Goal: Information Seeking & Learning: Check status

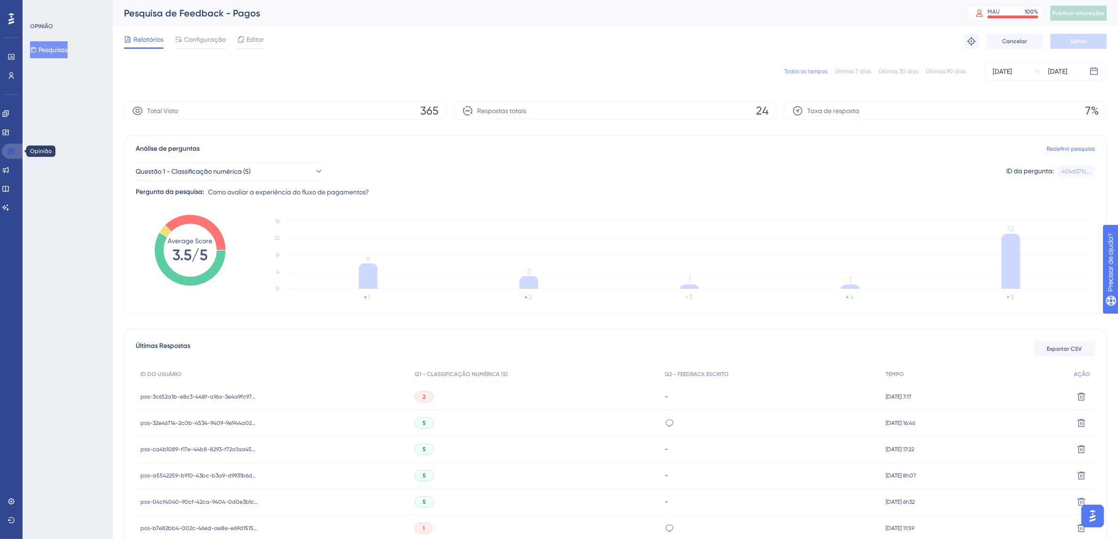
click at [12, 151] on icon at bounding box center [11, 152] width 7 height 6
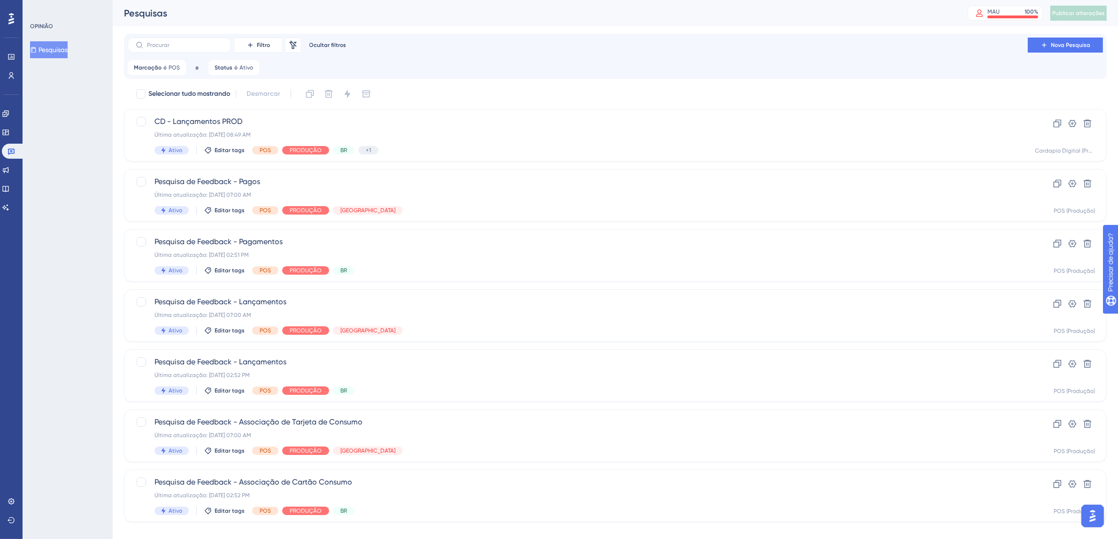
click at [14, 29] on div "Desempenho Usuários" at bounding box center [11, 54] width 15 height 57
click at [13, 26] on div "Desempenho Usuários" at bounding box center [11, 54] width 15 height 57
click at [9, 17] on icon at bounding box center [11, 19] width 6 height 12
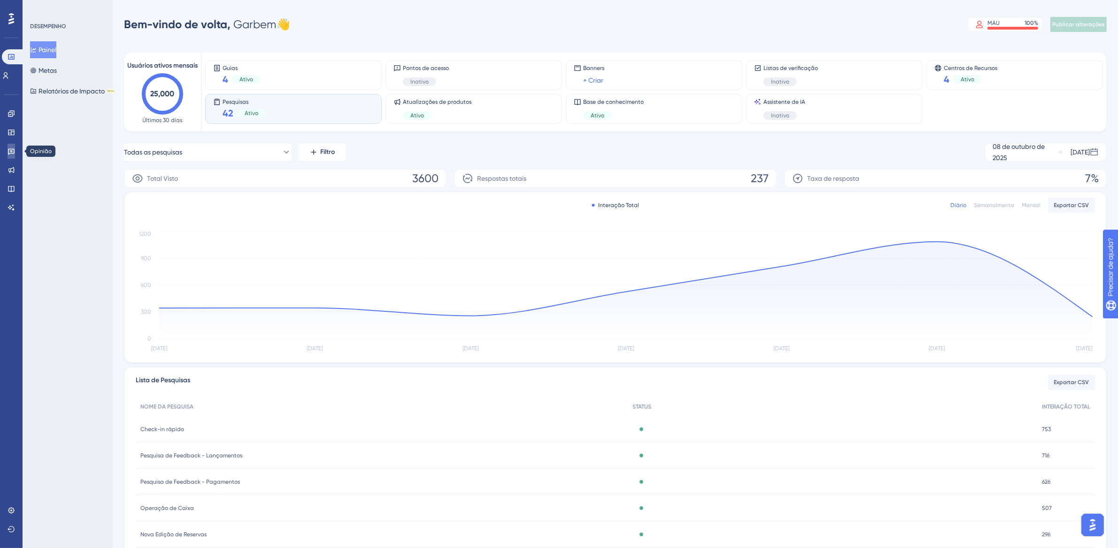
click at [11, 150] on icon at bounding box center [12, 151] width 8 height 8
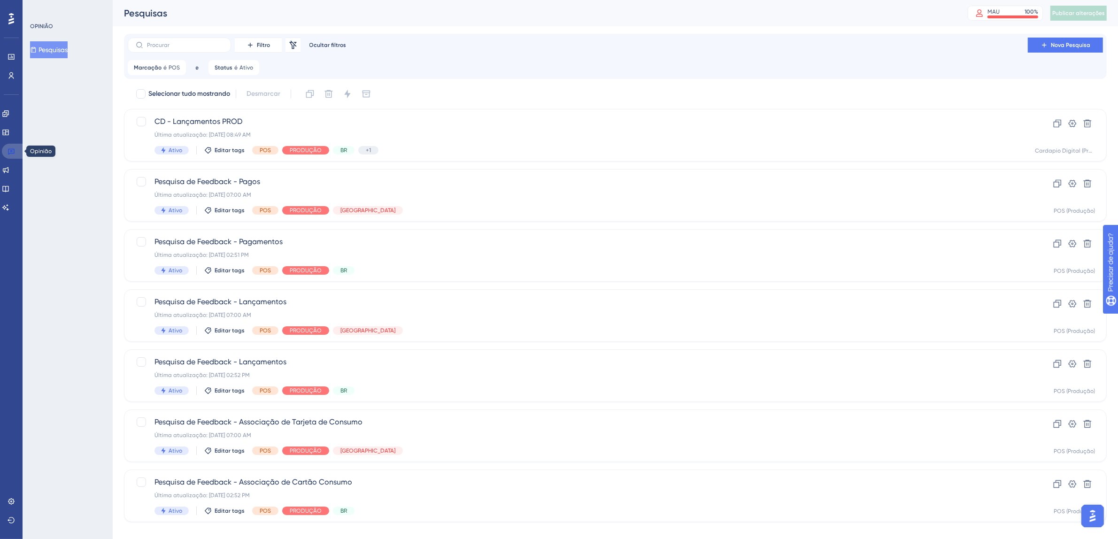
click at [15, 156] on link at bounding box center [13, 151] width 23 height 15
click at [169, 68] on font "POS" at bounding box center [173, 67] width 11 height 7
click at [229, 114] on icon at bounding box center [233, 112] width 9 height 9
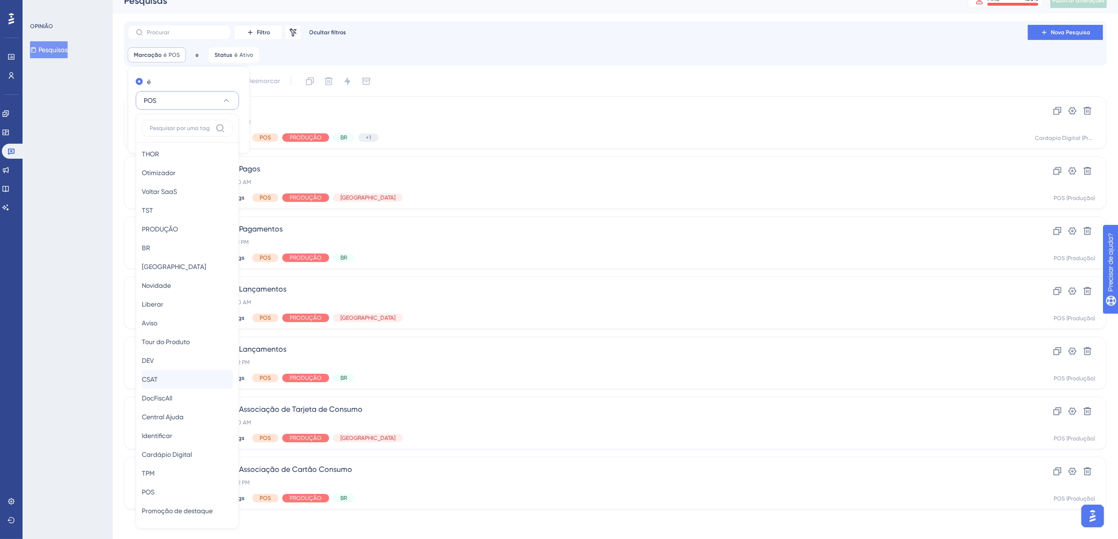
scroll to position [8, 0]
click at [177, 184] on font "Voltar SaaS" at bounding box center [159, 188] width 35 height 8
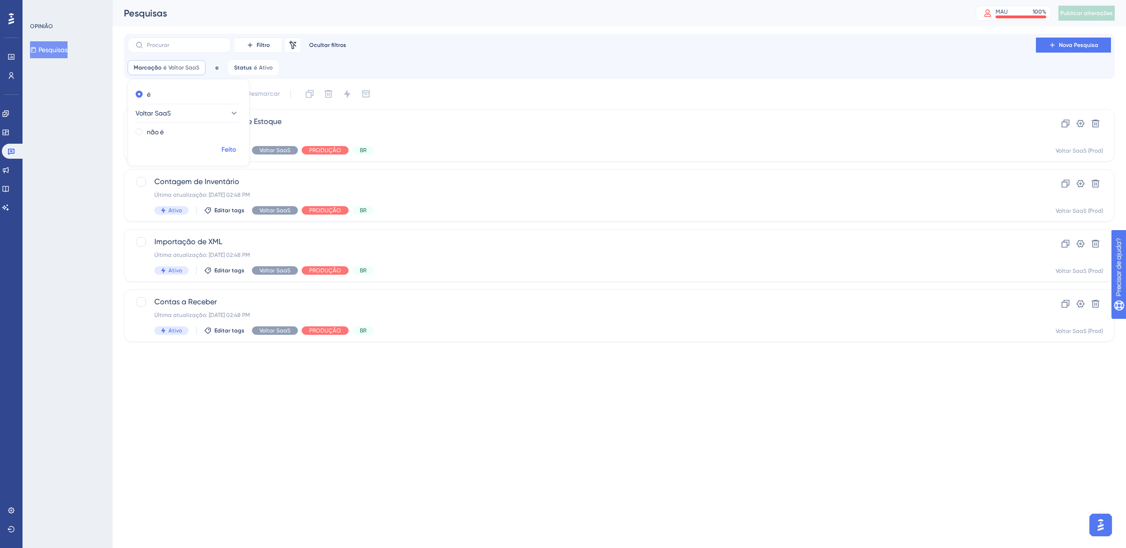
click at [234, 153] on font "Feito" at bounding box center [229, 150] width 15 height 8
click at [193, 68] on font "Voltar SaaS" at bounding box center [183, 67] width 31 height 7
click at [204, 113] on button "Voltar SaaS" at bounding box center [187, 113] width 103 height 19
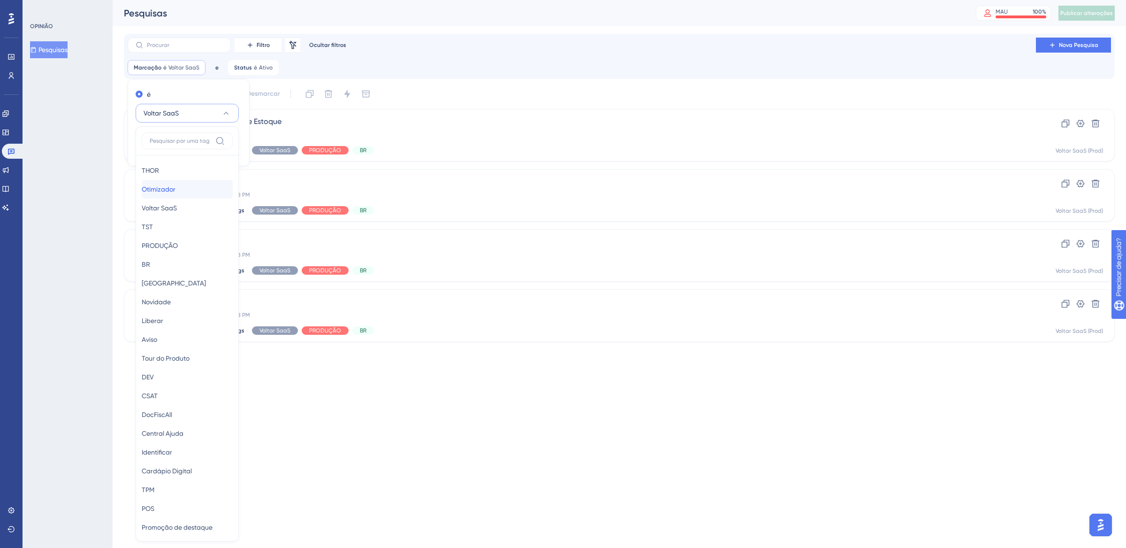
click at [189, 191] on div "Otimizador Otimizador" at bounding box center [187, 189] width 91 height 19
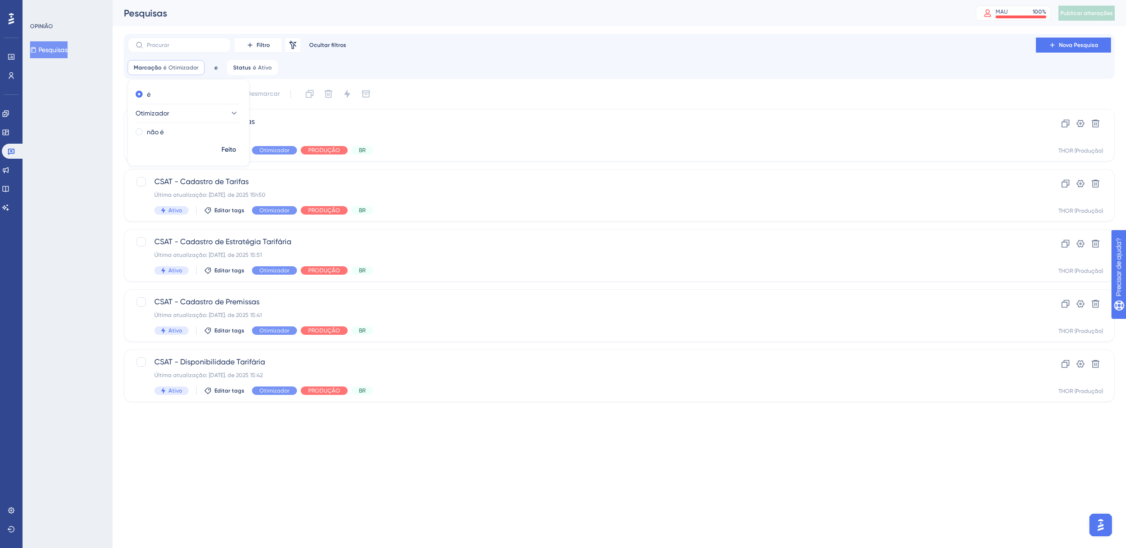
click at [416, 54] on div "Filtro Remover filtros Ocultar filtros Nova Pesquisa Marcação é Otimizador Otim…" at bounding box center [620, 57] width 984 height 38
click at [521, 133] on div "Última atualização: [DATE] 14h23" at bounding box center [581, 135] width 855 height 8
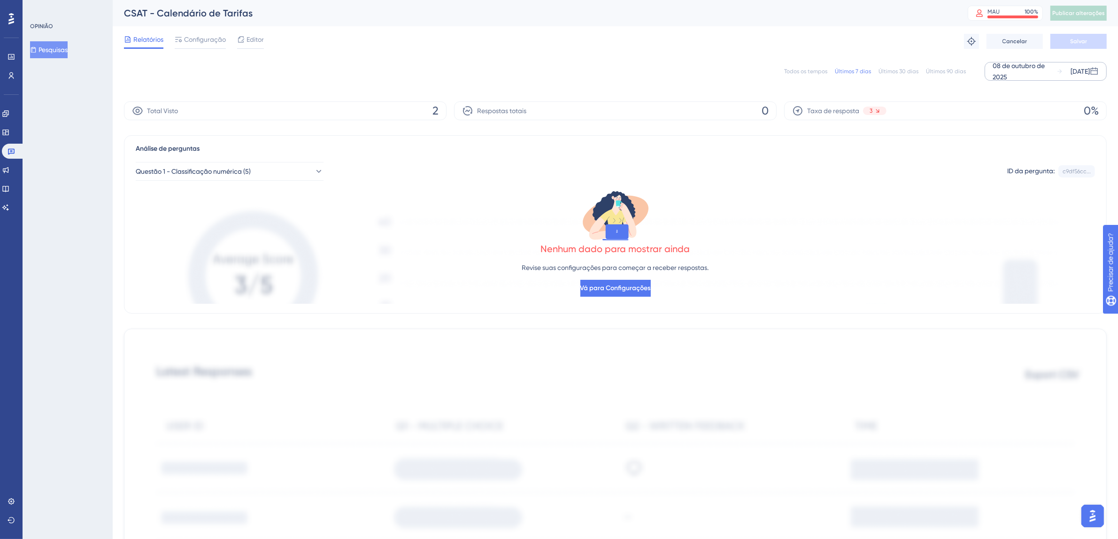
click at [998, 70] on div "08 de outubro de 2025" at bounding box center [1024, 71] width 64 height 23
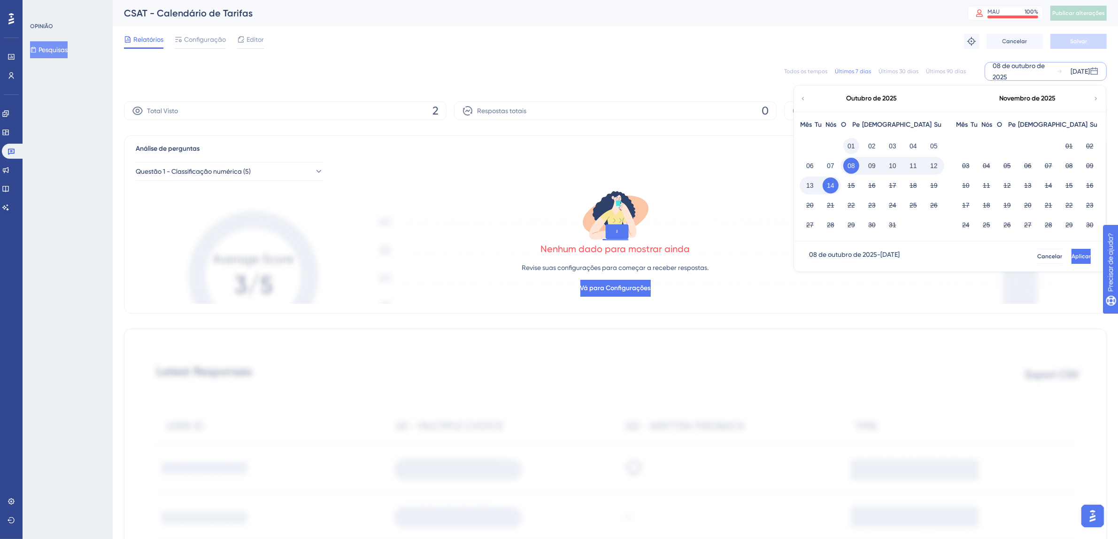
click at [854, 144] on font "01" at bounding box center [851, 146] width 8 height 8
click at [831, 185] on font "14" at bounding box center [831, 186] width 8 height 8
click at [861, 185] on div "16" at bounding box center [871, 185] width 21 height 18
click at [1079, 258] on button "Aplicar" at bounding box center [1079, 256] width 21 height 15
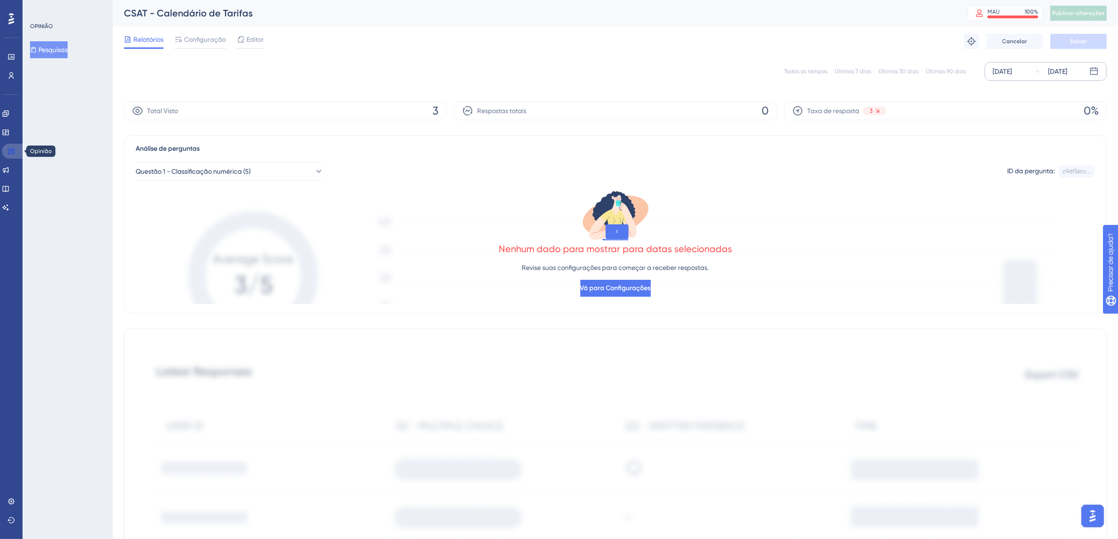
click at [14, 149] on icon at bounding box center [12, 151] width 8 height 8
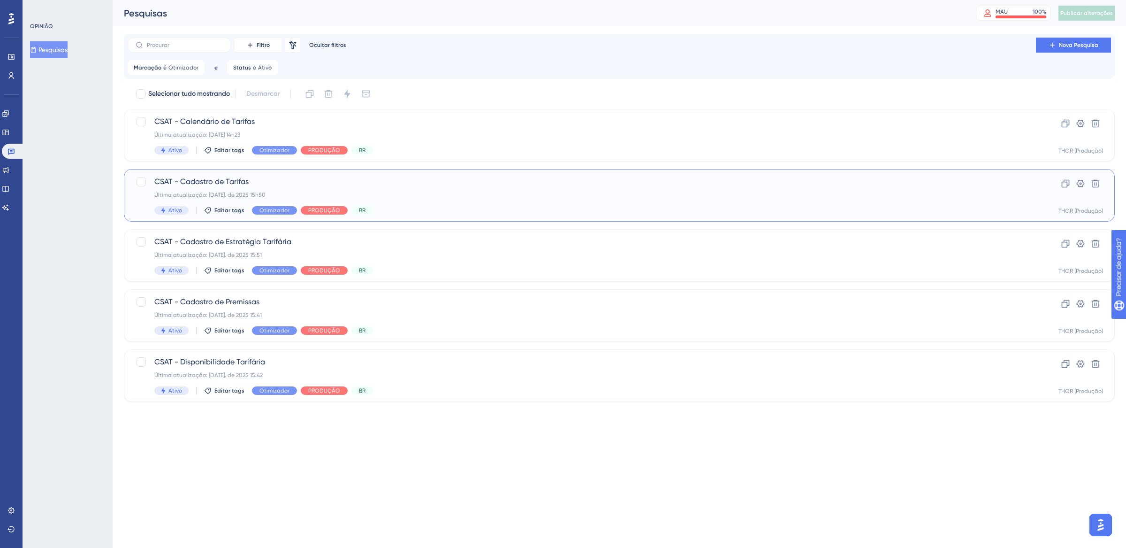
click at [461, 184] on span "CSAT - Cadastro de Tarifas" at bounding box center [581, 181] width 855 height 11
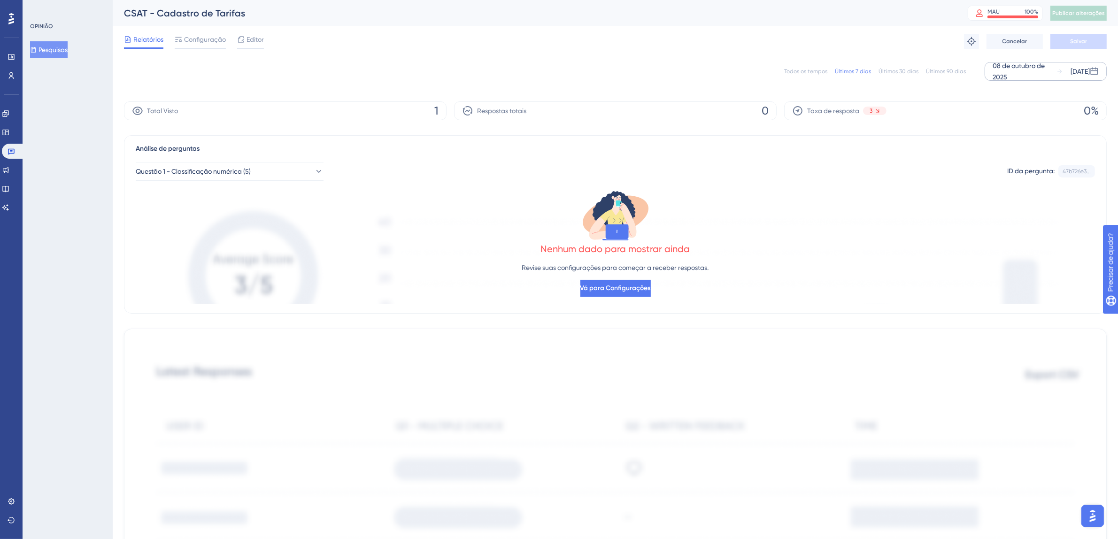
click at [1002, 70] on div "08 de outubro de 2025" at bounding box center [1024, 71] width 64 height 23
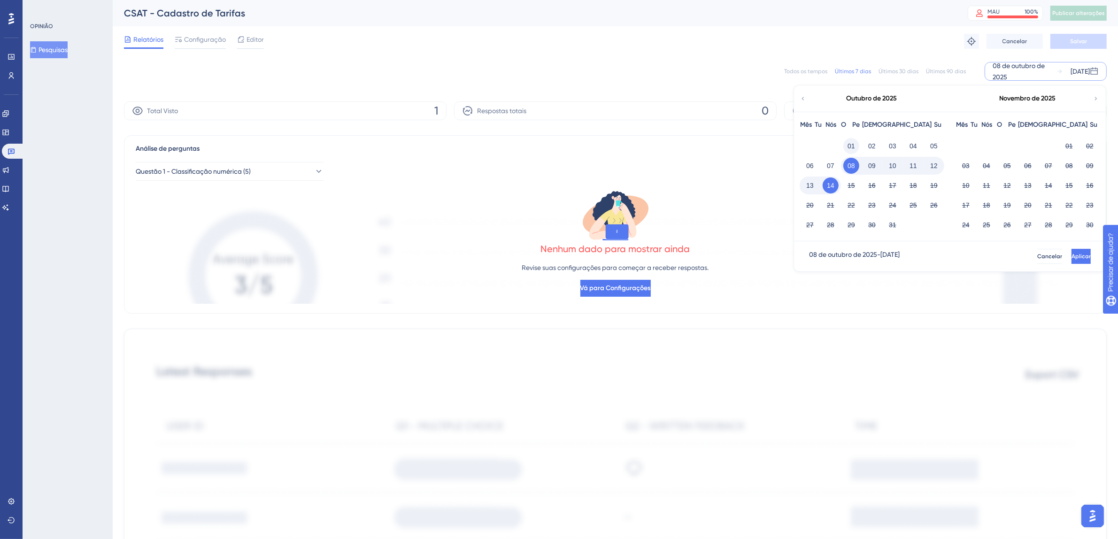
click at [849, 144] on font "01" at bounding box center [851, 146] width 8 height 8
click at [837, 184] on button "14" at bounding box center [830, 185] width 16 height 16
click at [1071, 253] on font "Aplicar" at bounding box center [1080, 256] width 19 height 7
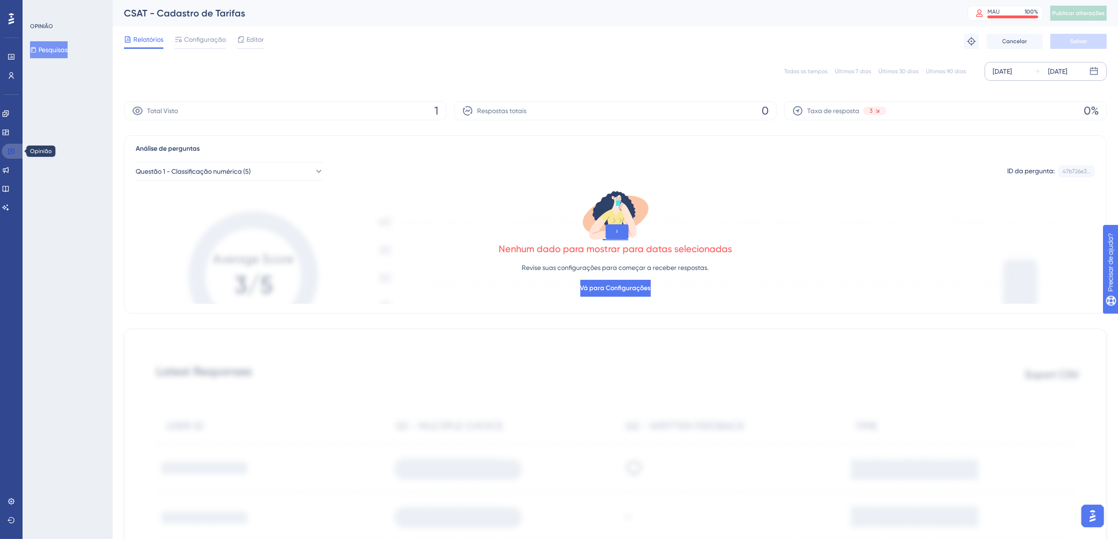
click at [7, 152] on link at bounding box center [13, 151] width 23 height 15
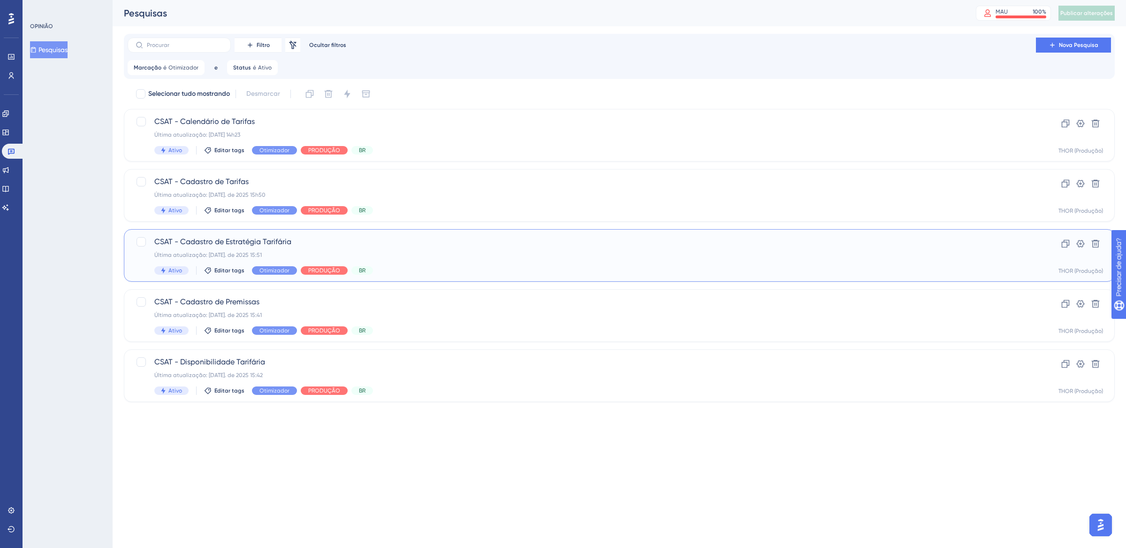
click at [520, 252] on div "Última atualização: [DATE]. de 2025 15:51" at bounding box center [581, 255] width 855 height 8
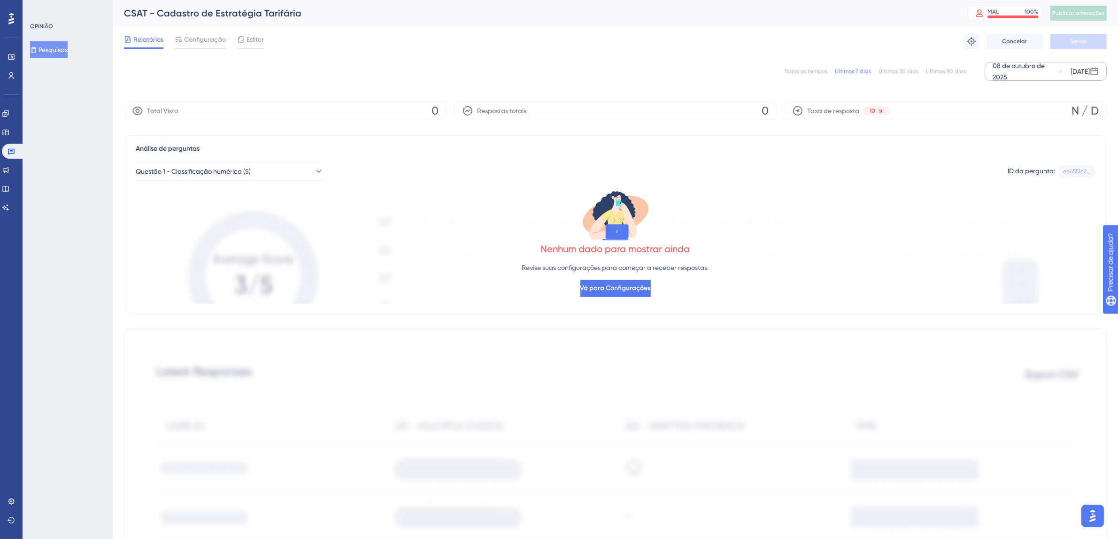
click at [997, 75] on font "08 de outubro de 2025" at bounding box center [1018, 71] width 52 height 19
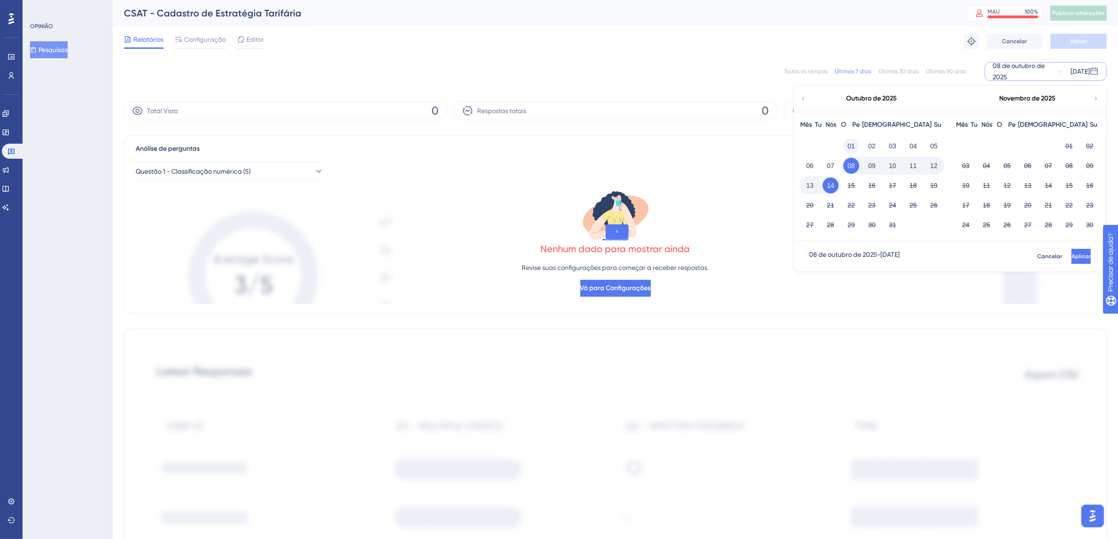
click at [853, 143] on font "01" at bounding box center [851, 146] width 8 height 8
click at [831, 188] on font "14" at bounding box center [831, 186] width 8 height 8
click at [1071, 254] on font "Aplicar" at bounding box center [1080, 256] width 19 height 7
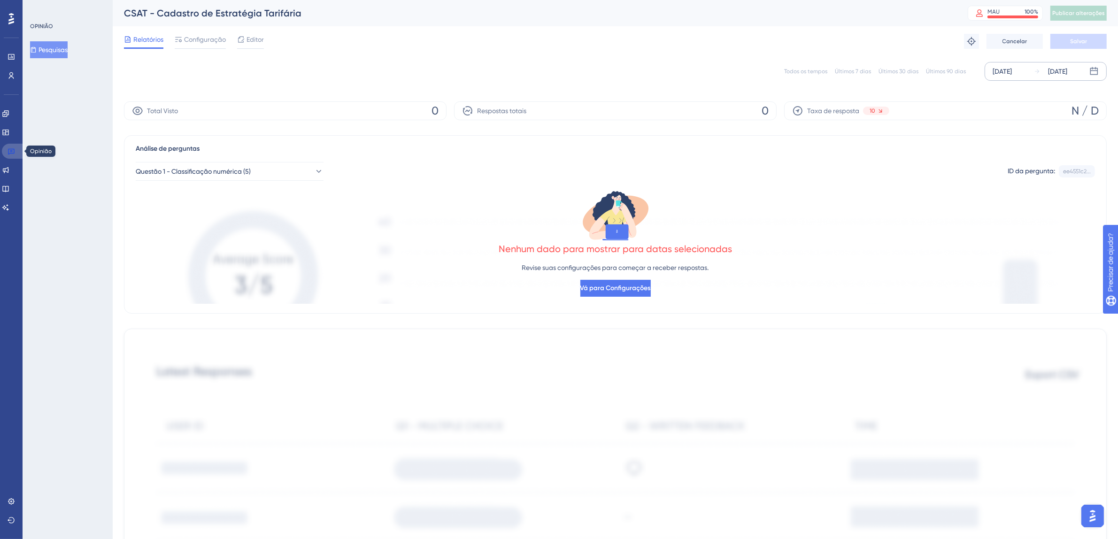
click at [12, 151] on icon at bounding box center [12, 151] width 8 height 8
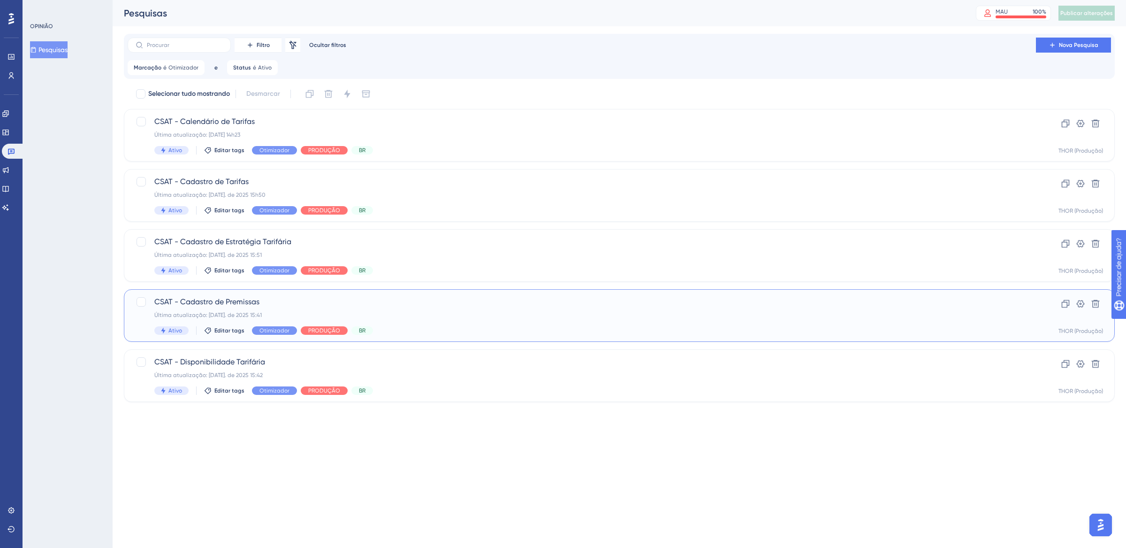
click at [524, 290] on div "CSAT - Cadastro de Premissas Última atualização: [DATE]. de 2025 15:41 Ativo Ed…" at bounding box center [619, 315] width 991 height 53
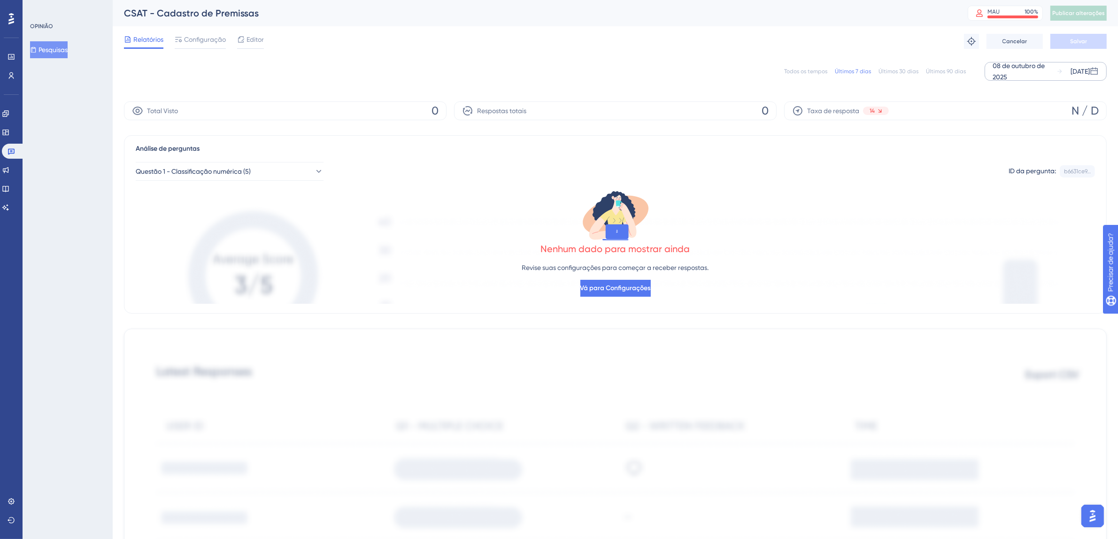
click at [993, 69] on div "08 de outubro de 2025" at bounding box center [1024, 71] width 64 height 23
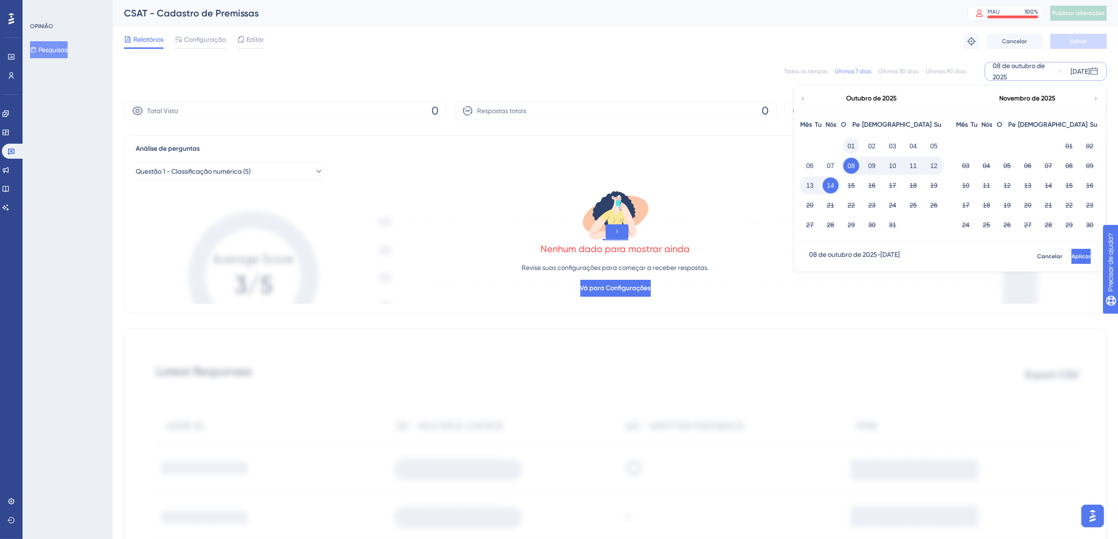
click at [851, 141] on font "01" at bounding box center [851, 145] width 8 height 11
click at [1071, 254] on button "Aplicar" at bounding box center [1080, 256] width 19 height 15
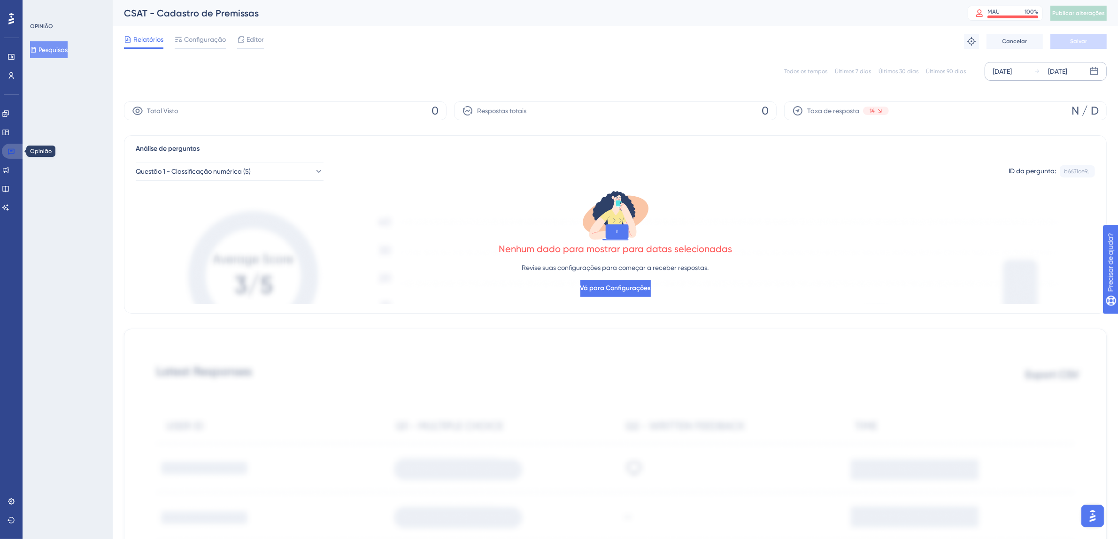
click at [9, 149] on icon at bounding box center [12, 151] width 8 height 8
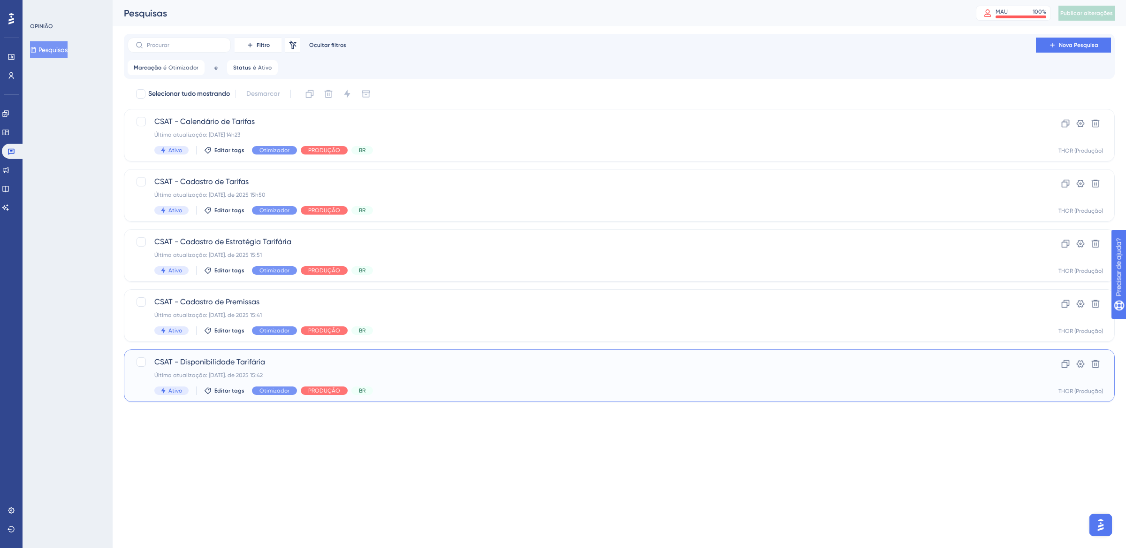
click at [445, 367] on span "CSAT - Disponibilidade Tarifária" at bounding box center [581, 361] width 855 height 11
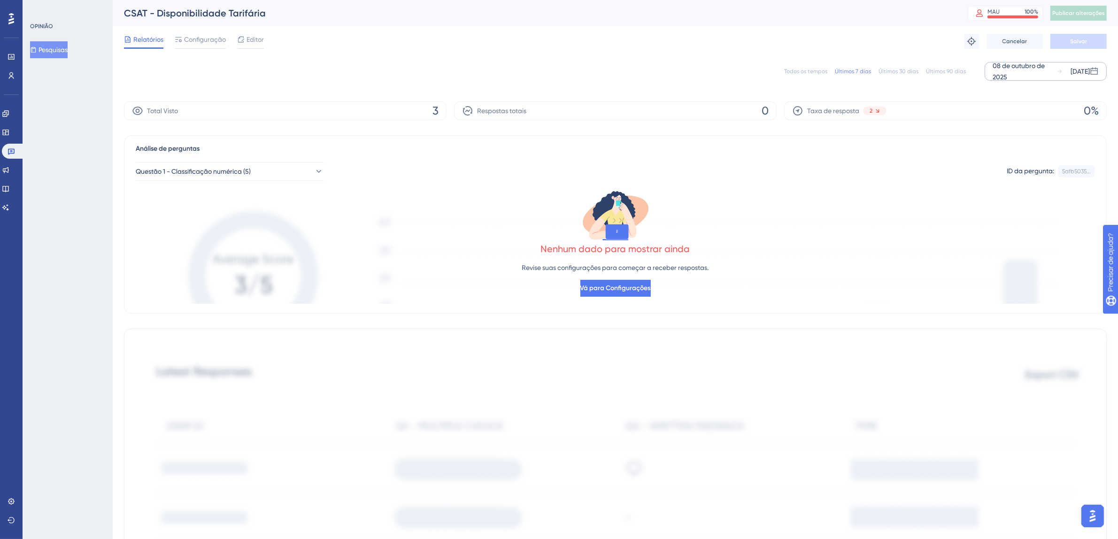
click at [1000, 67] on font "08 de outubro de 2025" at bounding box center [1018, 71] width 52 height 19
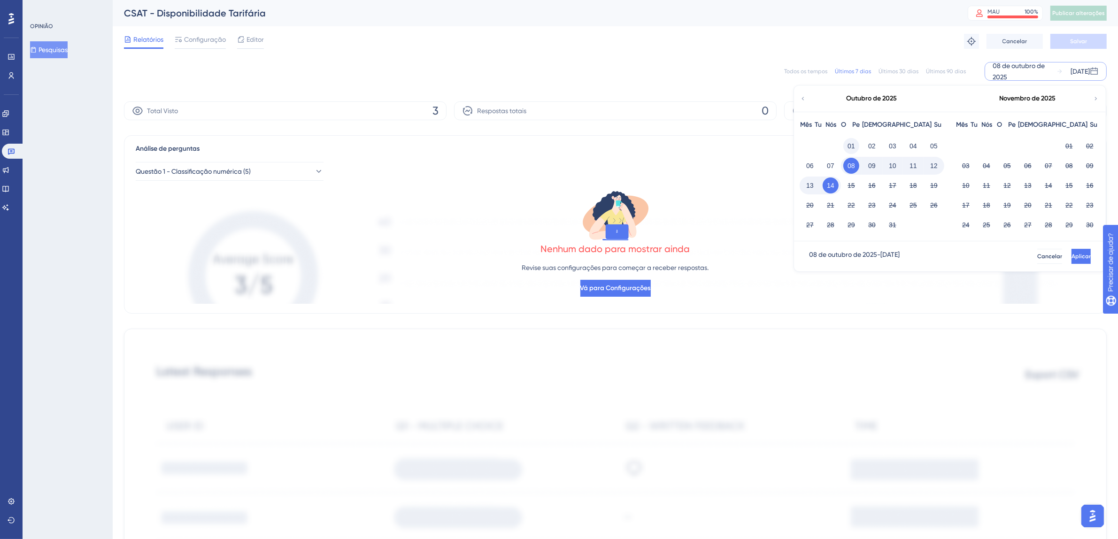
click at [850, 143] on font "01" at bounding box center [851, 146] width 8 height 8
click at [834, 187] on font "14" at bounding box center [831, 186] width 8 height 8
click at [1070, 258] on font "Aplicar" at bounding box center [1079, 256] width 19 height 7
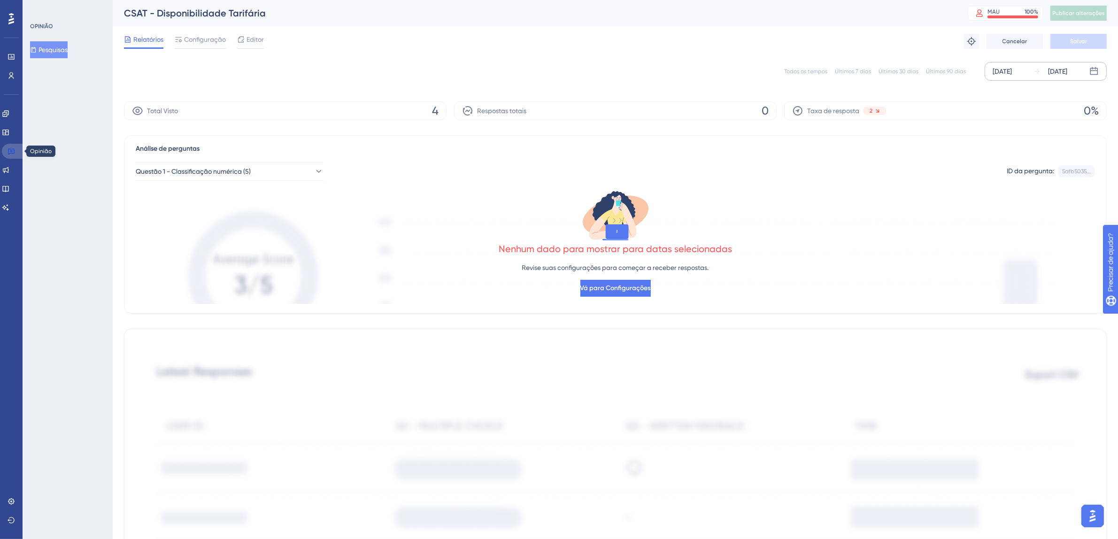
click at [16, 149] on link at bounding box center [13, 151] width 23 height 15
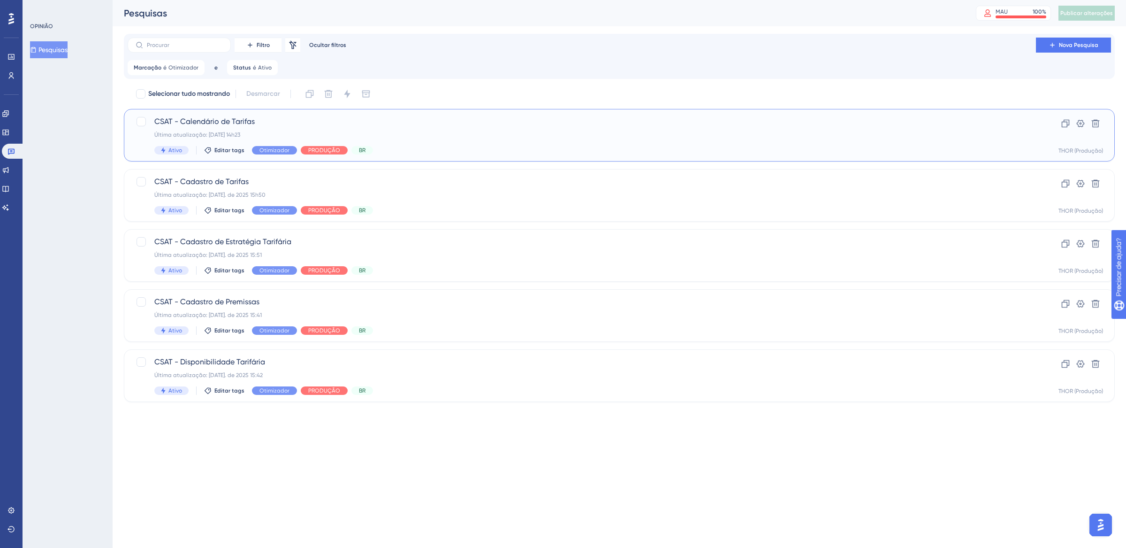
click at [429, 146] on div "Ativo Editar tags Otimizador PRODUÇÃO BR" at bounding box center [581, 150] width 855 height 8
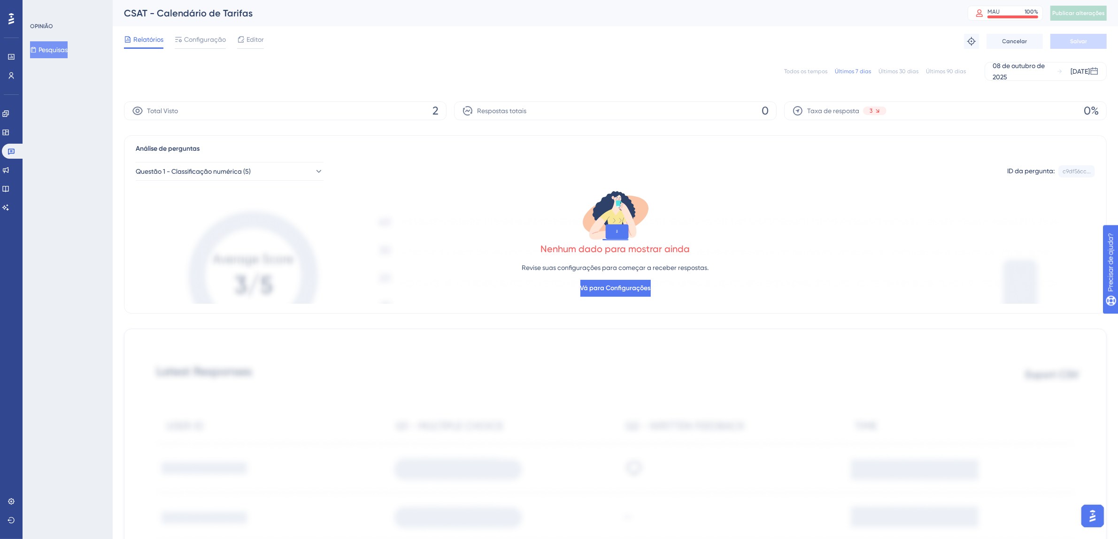
click at [806, 70] on font "Todos os tempos" at bounding box center [805, 71] width 43 height 7
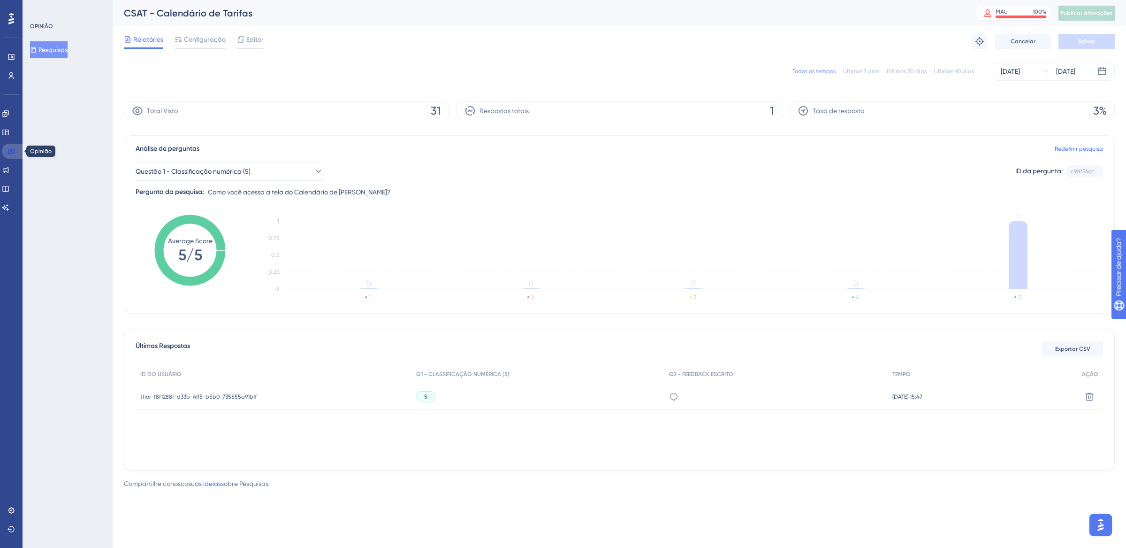
click at [17, 152] on link at bounding box center [13, 151] width 23 height 15
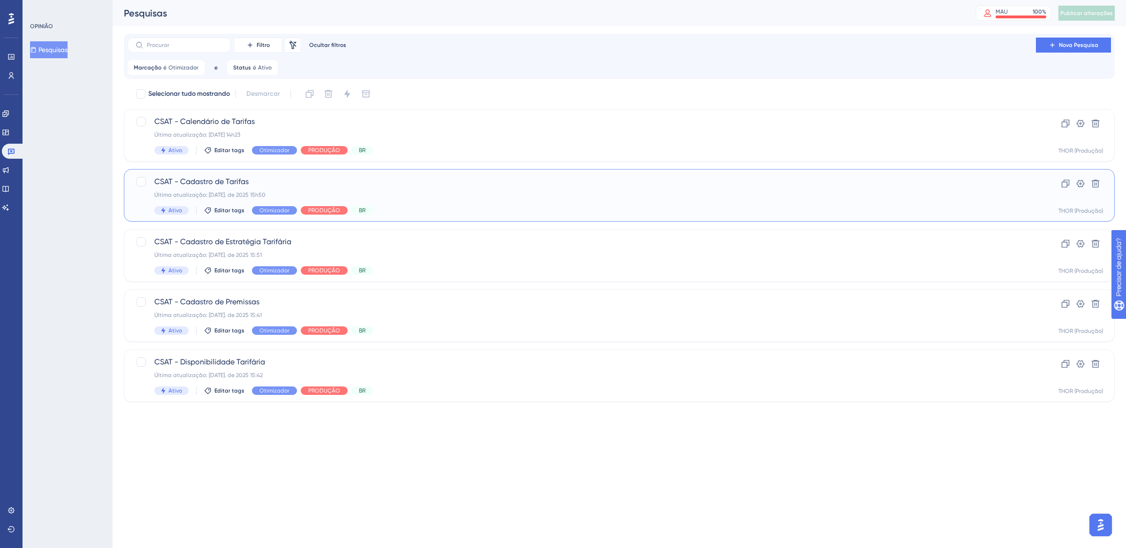
click at [529, 213] on div "Ativo Editar tags Otimizador PRODUÇÃO BR" at bounding box center [581, 210] width 855 height 8
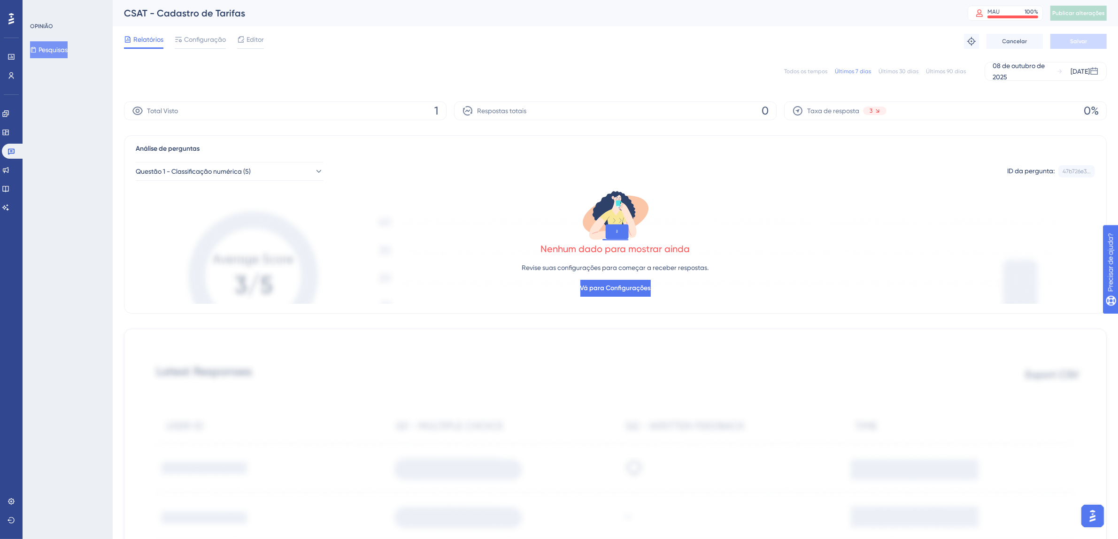
click at [820, 71] on font "Todos os tempos" at bounding box center [805, 71] width 43 height 7
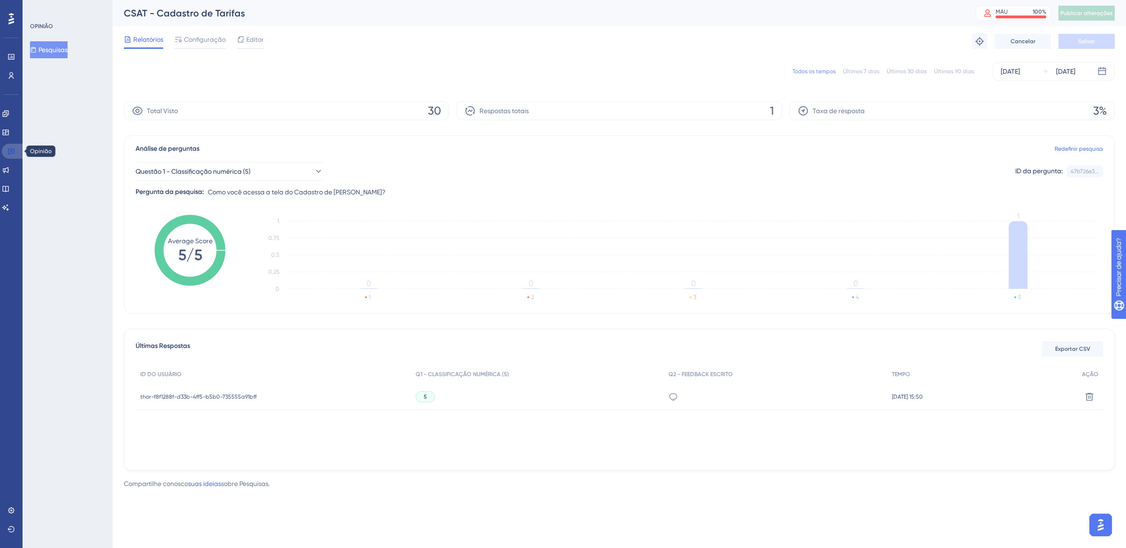
click at [17, 153] on link at bounding box center [13, 151] width 23 height 15
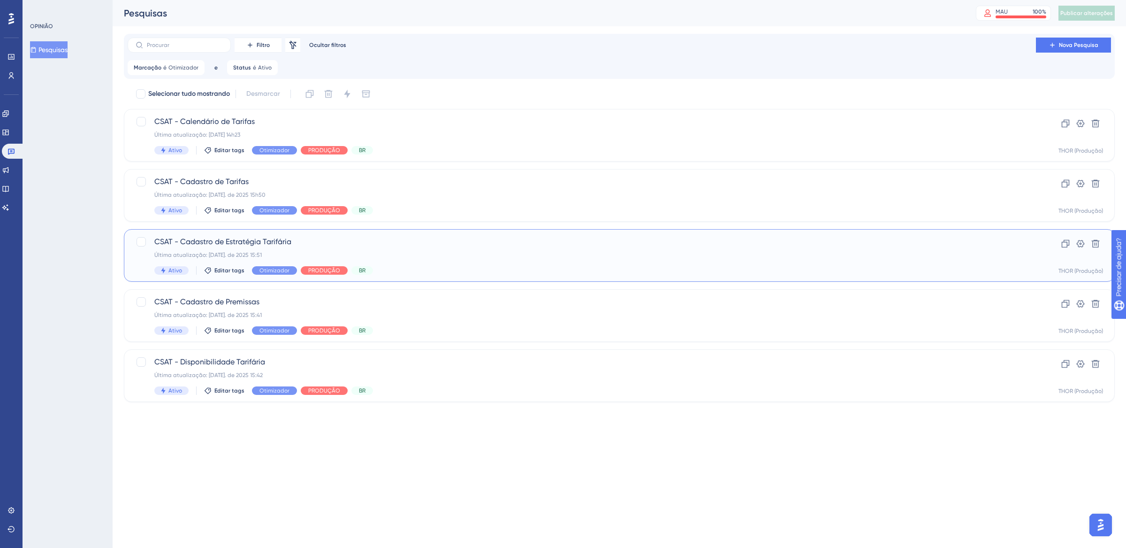
click at [385, 245] on span "CSAT - Cadastro de Estratégia Tarifária" at bounding box center [581, 241] width 855 height 11
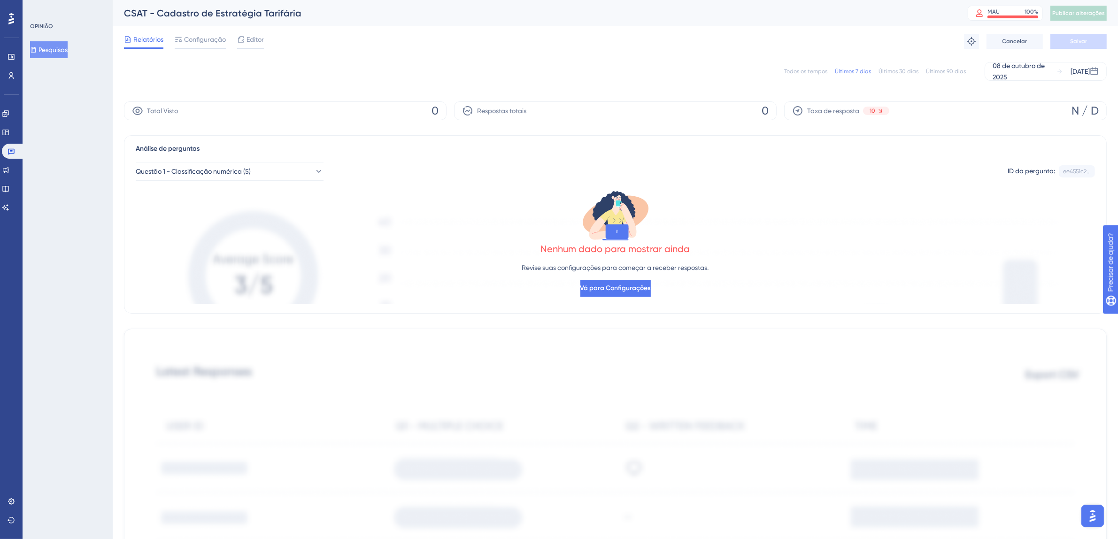
click at [805, 73] on font "Todos os tempos" at bounding box center [805, 71] width 43 height 7
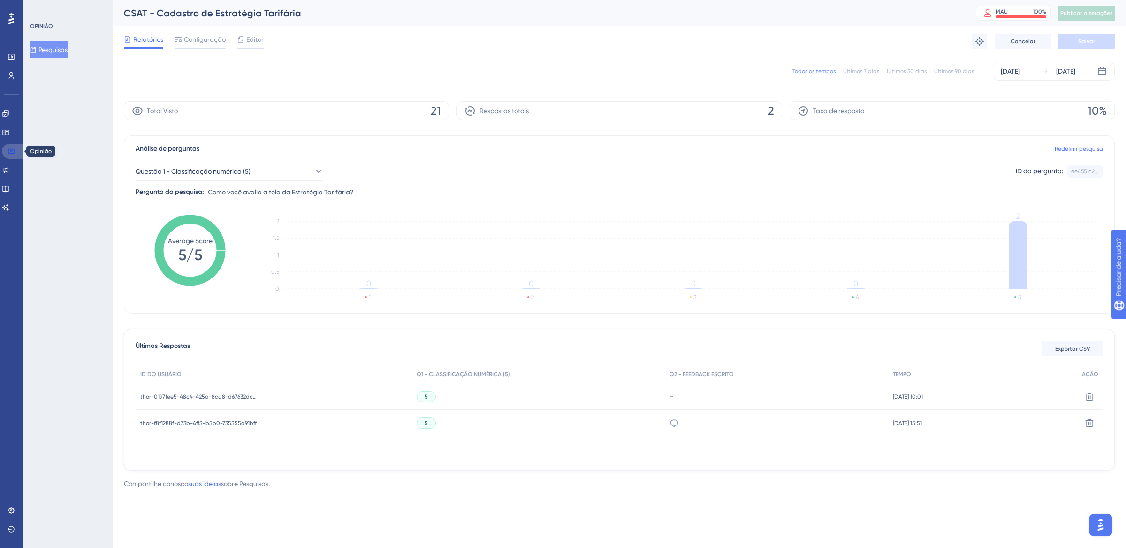
click at [14, 151] on icon at bounding box center [12, 151] width 8 height 8
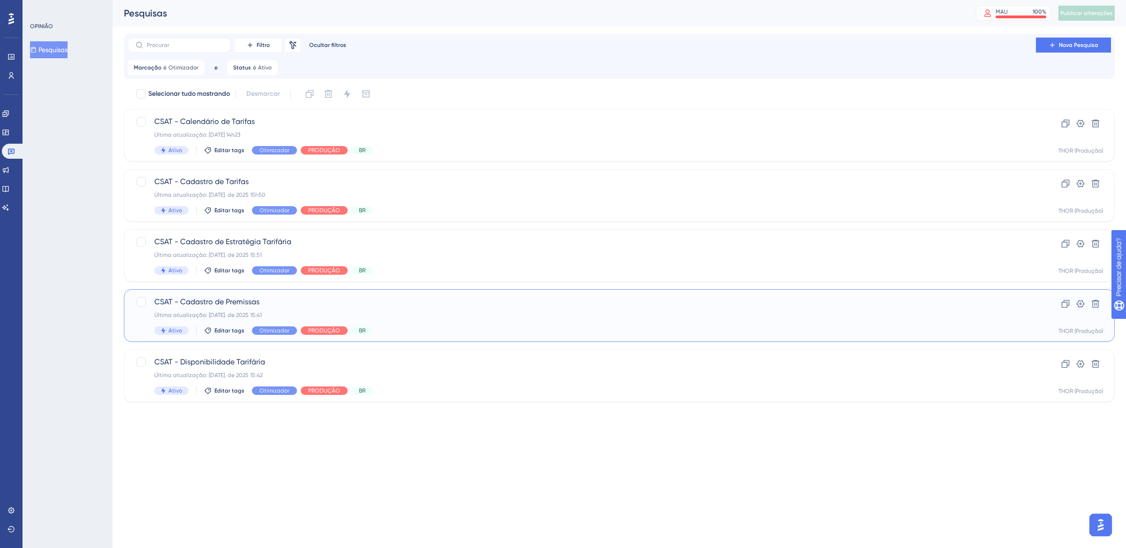
click at [470, 314] on div "Última atualização: [DATE]. de 2025 15:41" at bounding box center [581, 315] width 855 height 8
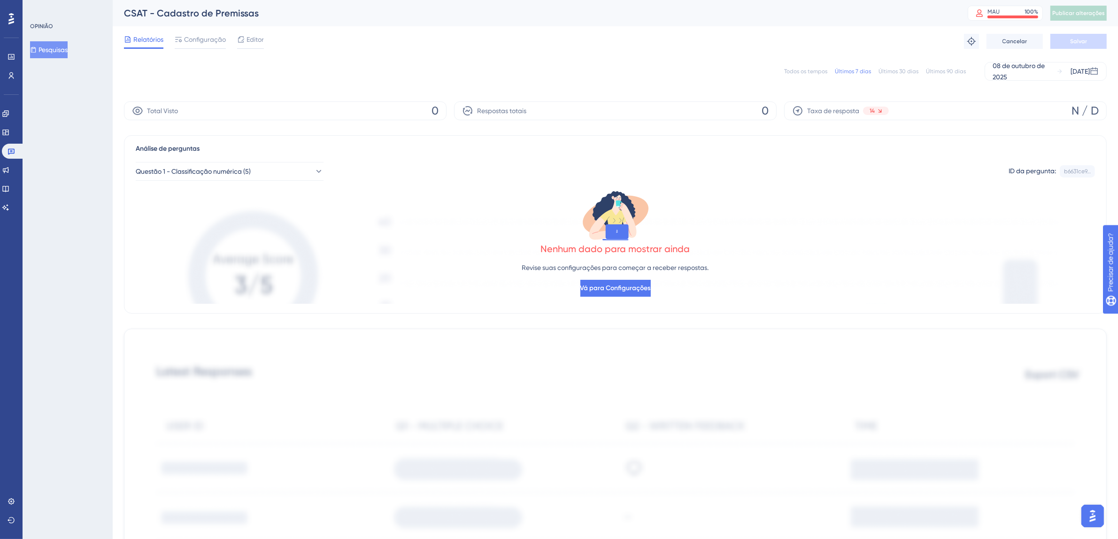
click at [809, 73] on font "Todos os tempos" at bounding box center [805, 71] width 43 height 7
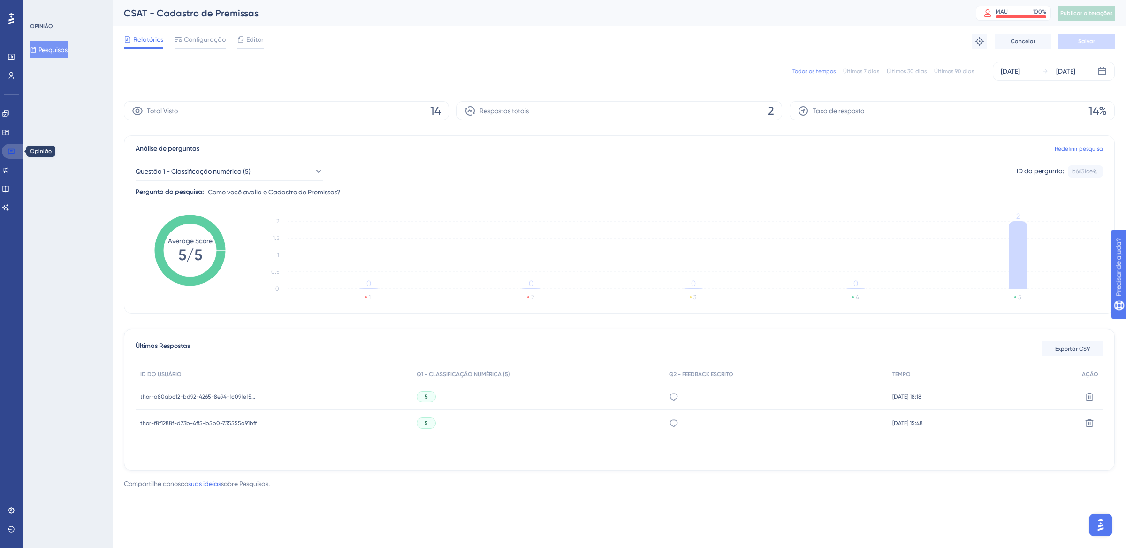
click at [13, 152] on icon at bounding box center [12, 151] width 8 height 8
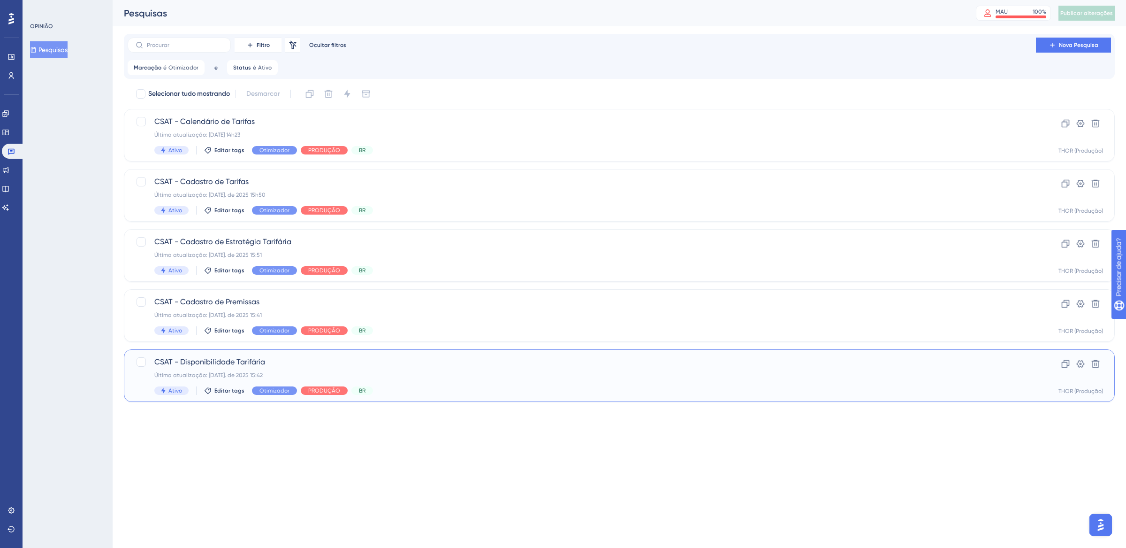
click at [400, 365] on span "CSAT - Disponibilidade Tarifária" at bounding box center [581, 361] width 855 height 11
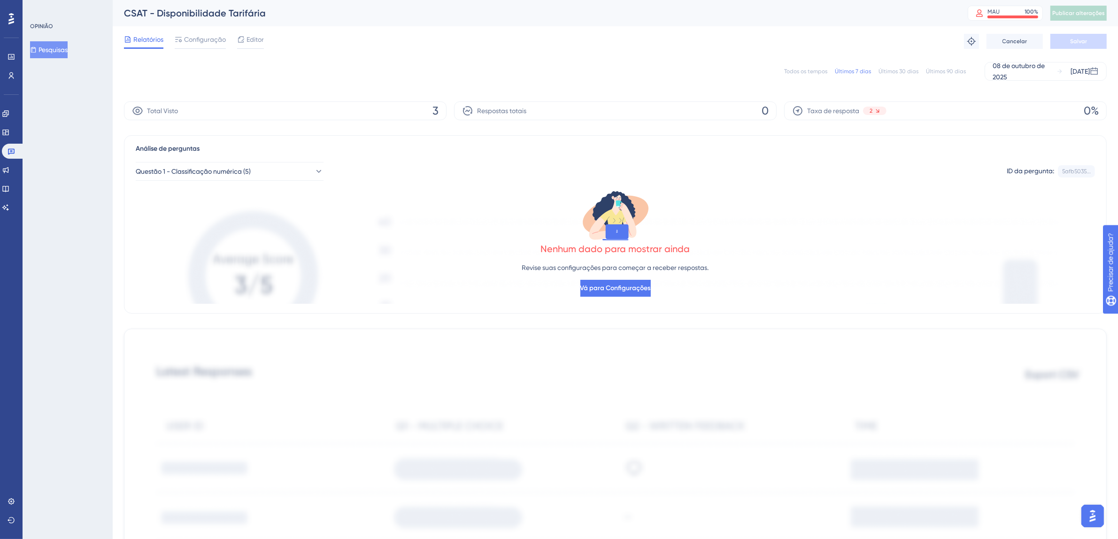
click at [812, 75] on div "Todos os tempos" at bounding box center [805, 72] width 43 height 8
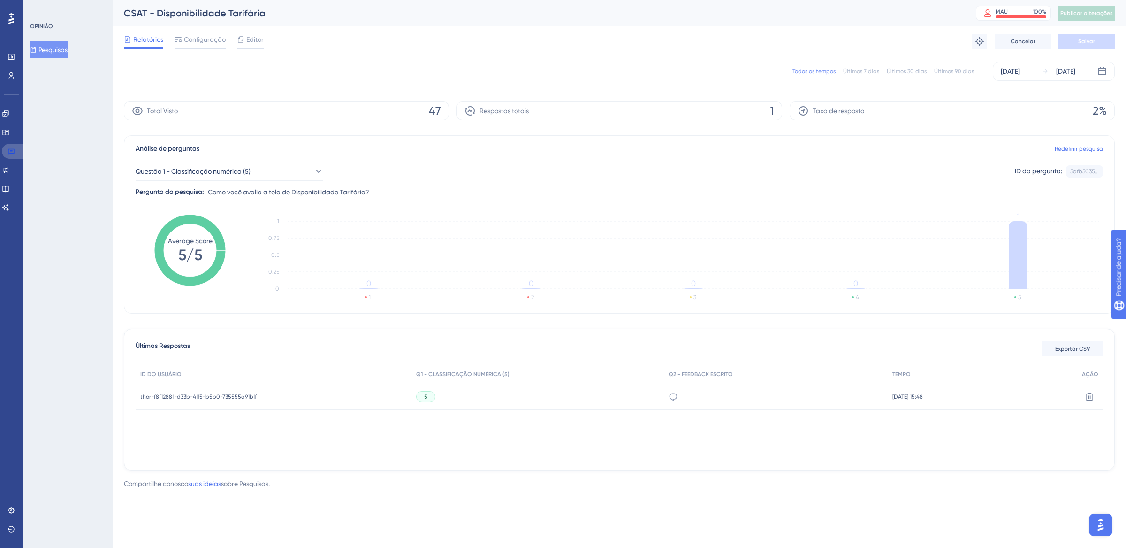
click at [13, 151] on icon at bounding box center [12, 151] width 8 height 8
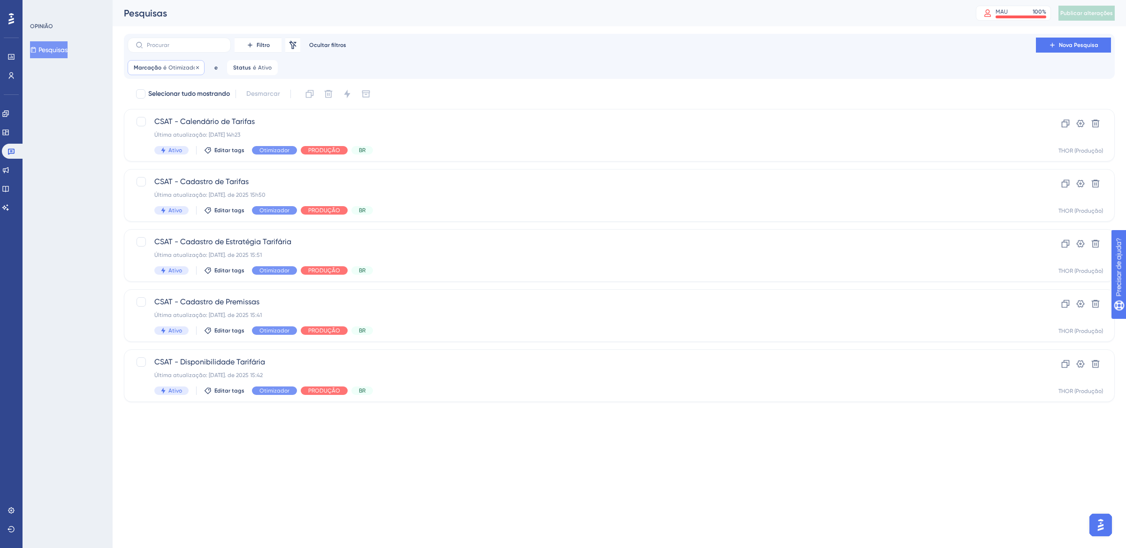
click at [179, 68] on font "Otimizador" at bounding box center [183, 67] width 30 height 7
click at [229, 114] on icon at bounding box center [233, 112] width 9 height 9
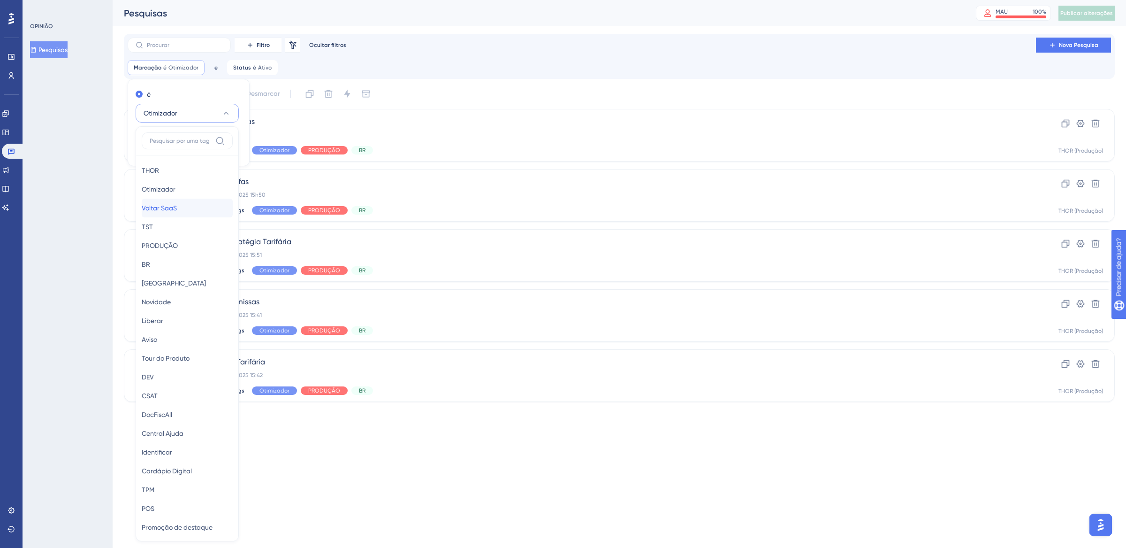
click at [176, 207] on font "Voltar SaaS" at bounding box center [159, 208] width 35 height 8
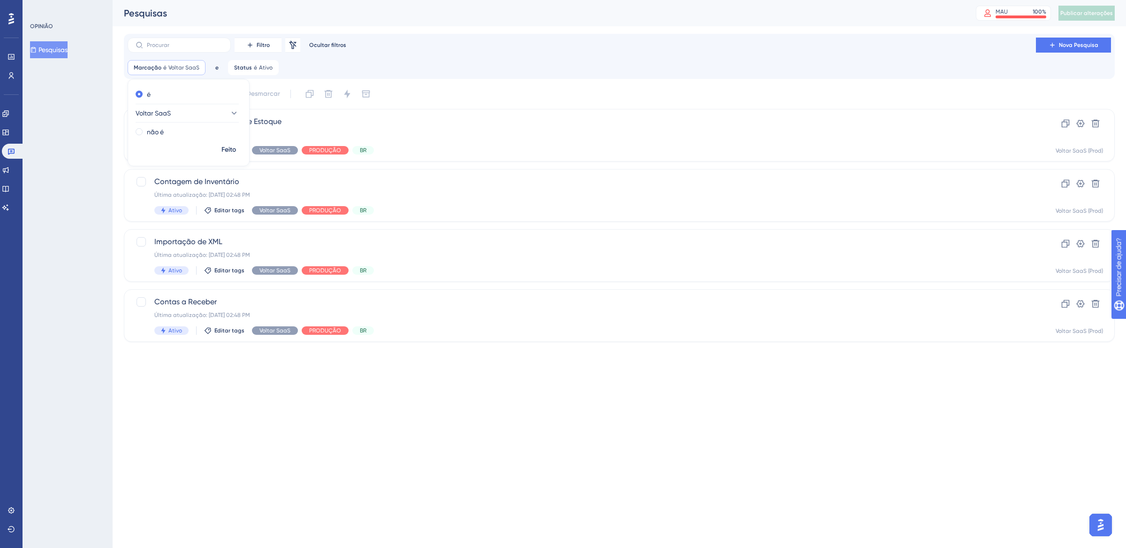
click at [484, 55] on div "Filtro Remover filtros Ocultar filtros Nova Pesquisa Marcação é Voltar SaaS Vol…" at bounding box center [620, 57] width 984 height 38
click at [465, 138] on div "Última atualização: [DATE] 02:47 PM" at bounding box center [581, 135] width 855 height 8
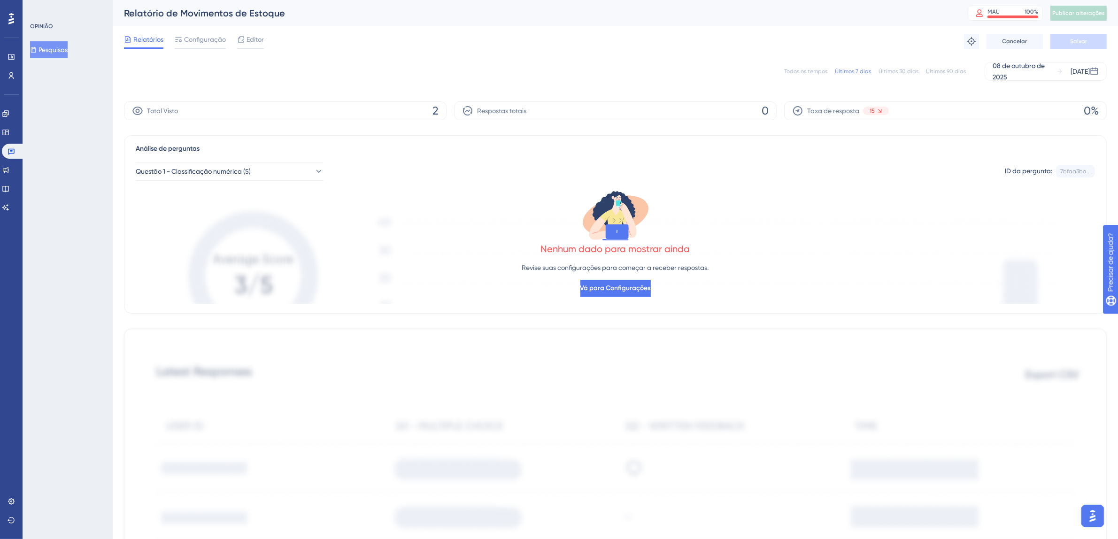
click at [810, 72] on font "Todos os tempos" at bounding box center [805, 71] width 43 height 7
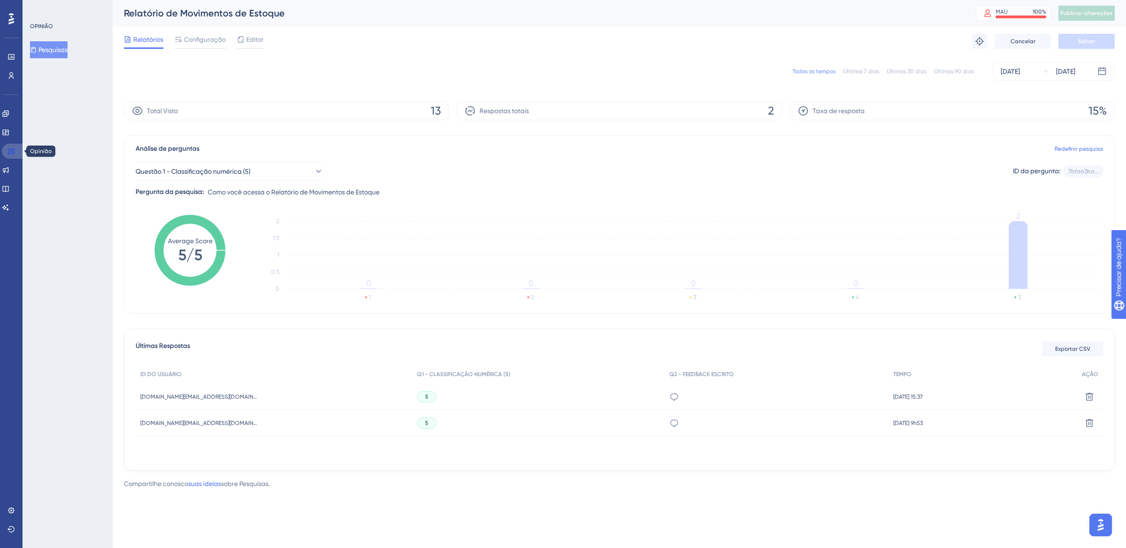
click at [12, 153] on icon at bounding box center [11, 152] width 7 height 6
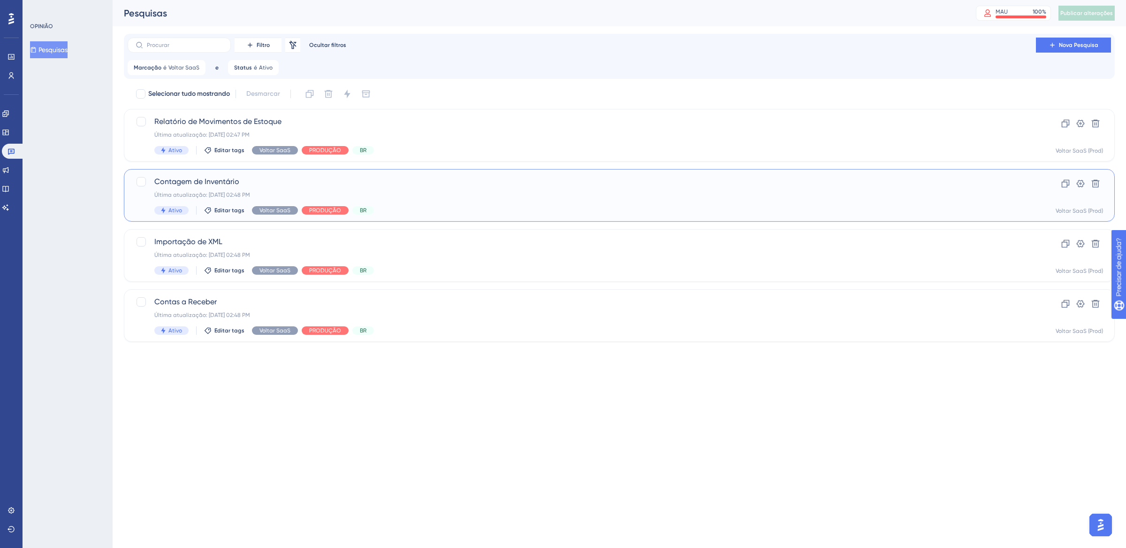
click at [437, 203] on div "Contagem de Inventário Última atualização: [DATE] 02:48 PM Ativo Editar tags Vo…" at bounding box center [581, 195] width 855 height 38
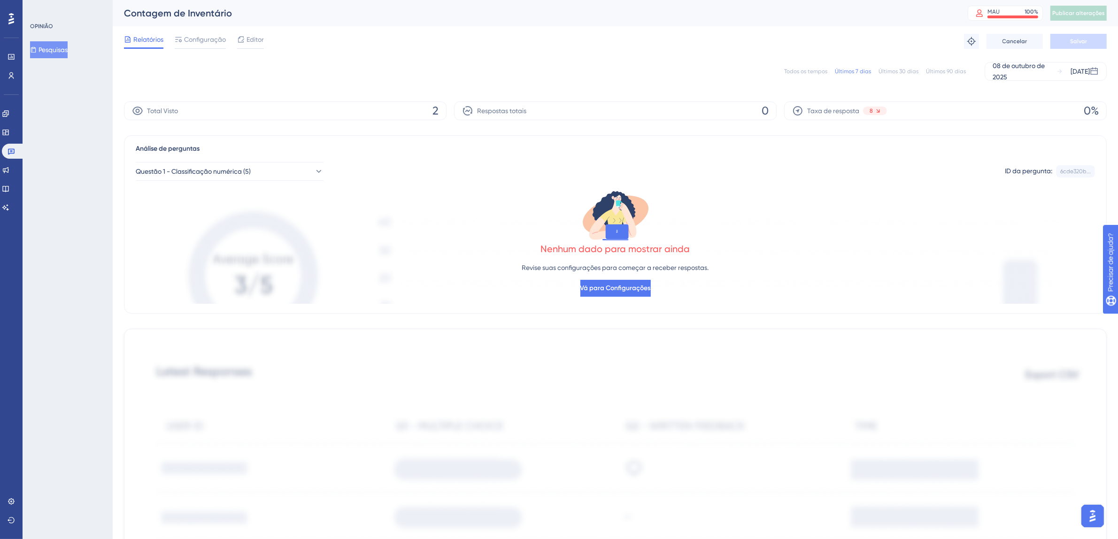
click at [823, 69] on font "Todos os tempos" at bounding box center [805, 71] width 43 height 7
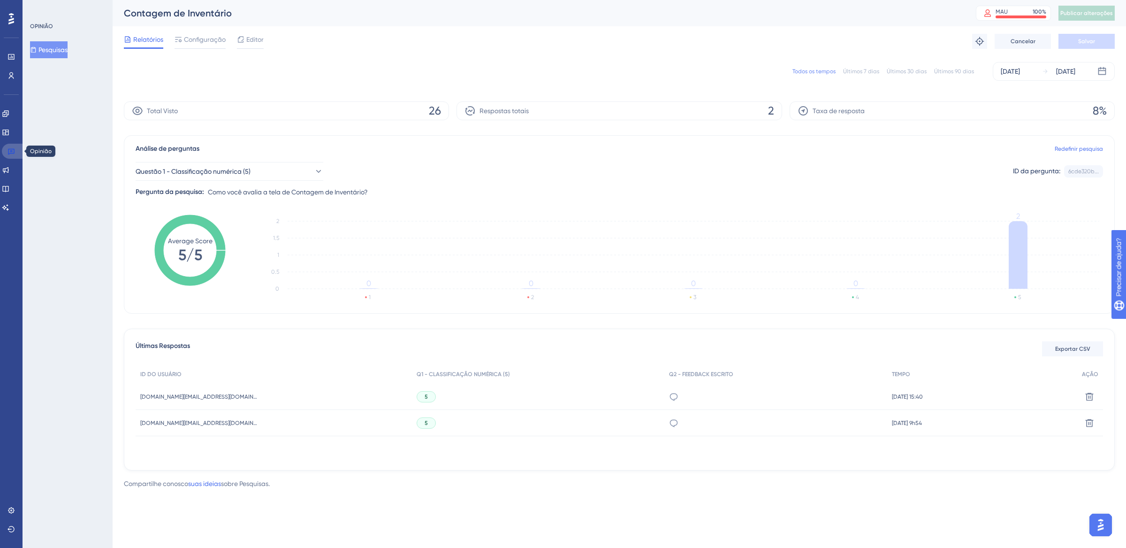
click at [12, 151] on icon at bounding box center [12, 151] width 8 height 8
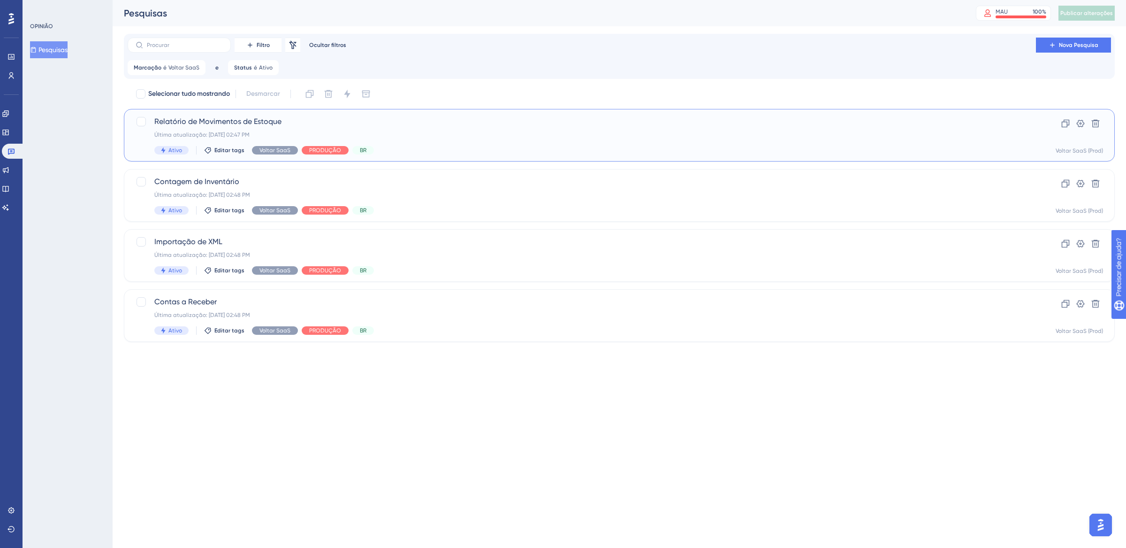
click at [432, 142] on div "Relatório de Movimentos de Estoque Última atualização: [DATE] 02:47 PM Ativo Ed…" at bounding box center [581, 135] width 855 height 38
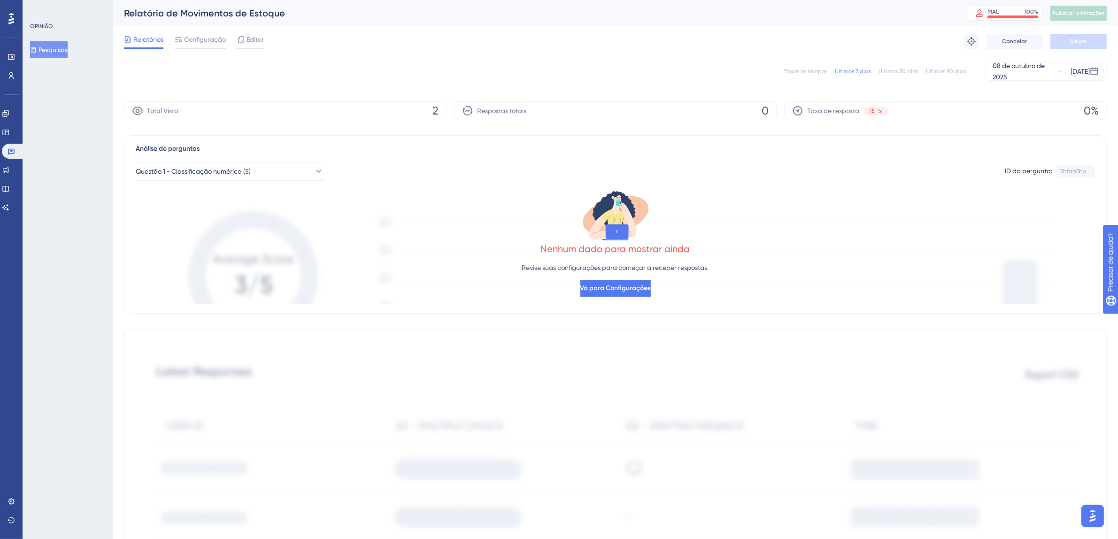
click at [815, 73] on font "Todos os tempos" at bounding box center [805, 71] width 43 height 7
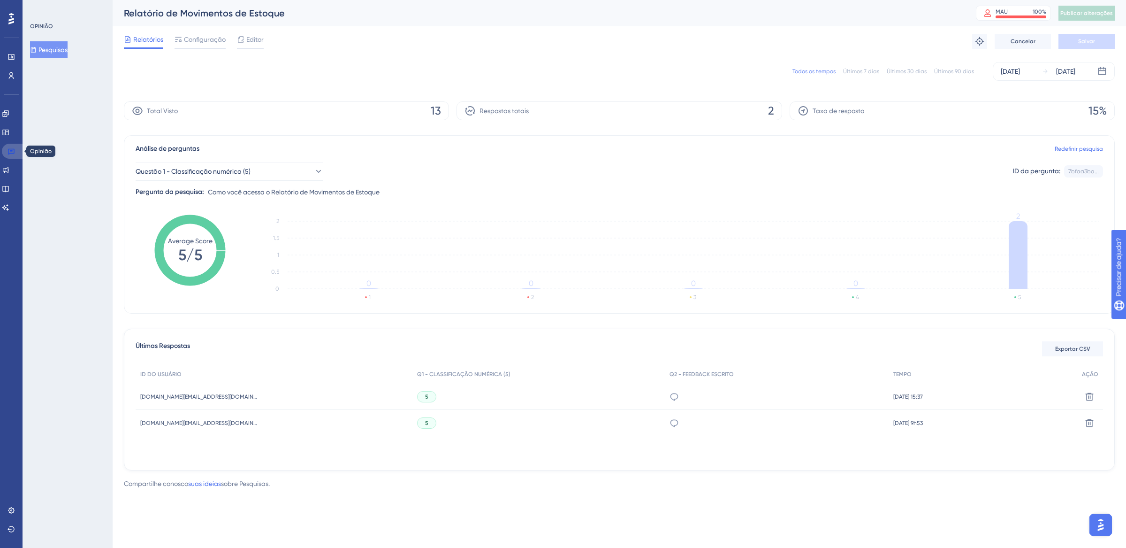
click at [14, 149] on icon at bounding box center [12, 151] width 8 height 8
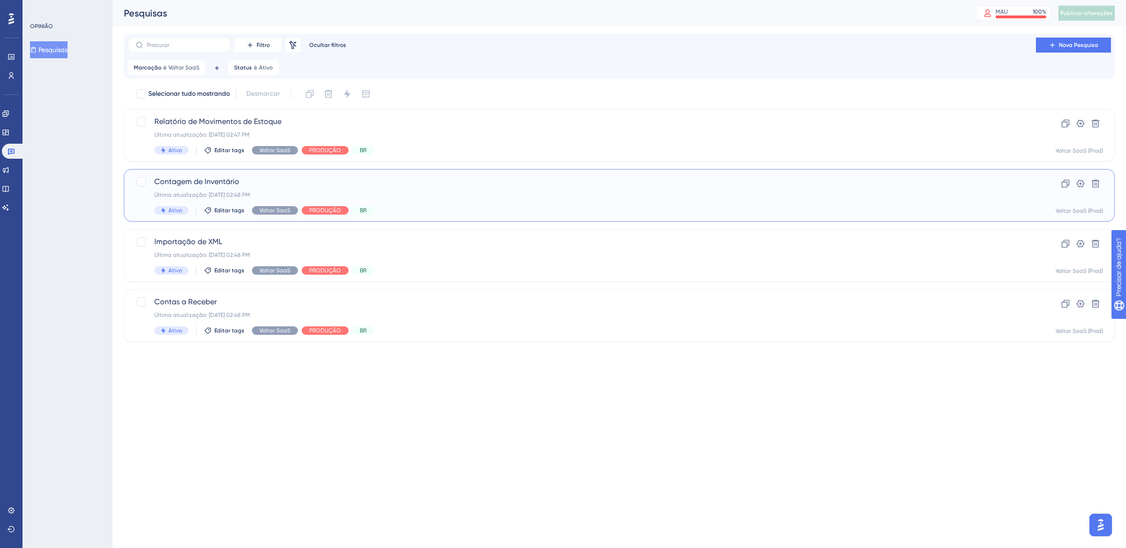
click at [406, 180] on span "Contagem de Inventário" at bounding box center [581, 181] width 855 height 11
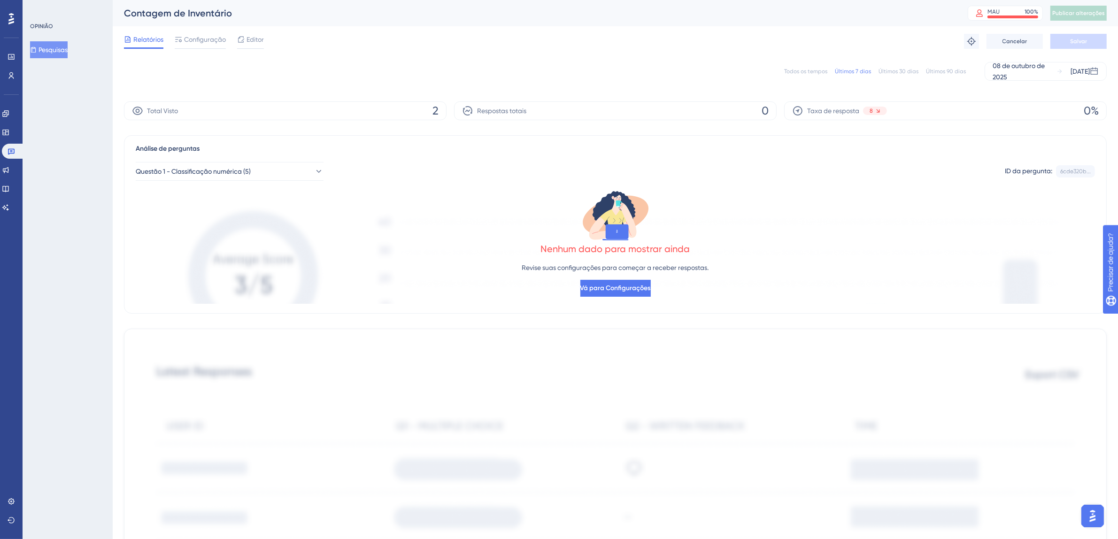
click at [817, 68] on font "Todos os tempos" at bounding box center [805, 71] width 43 height 7
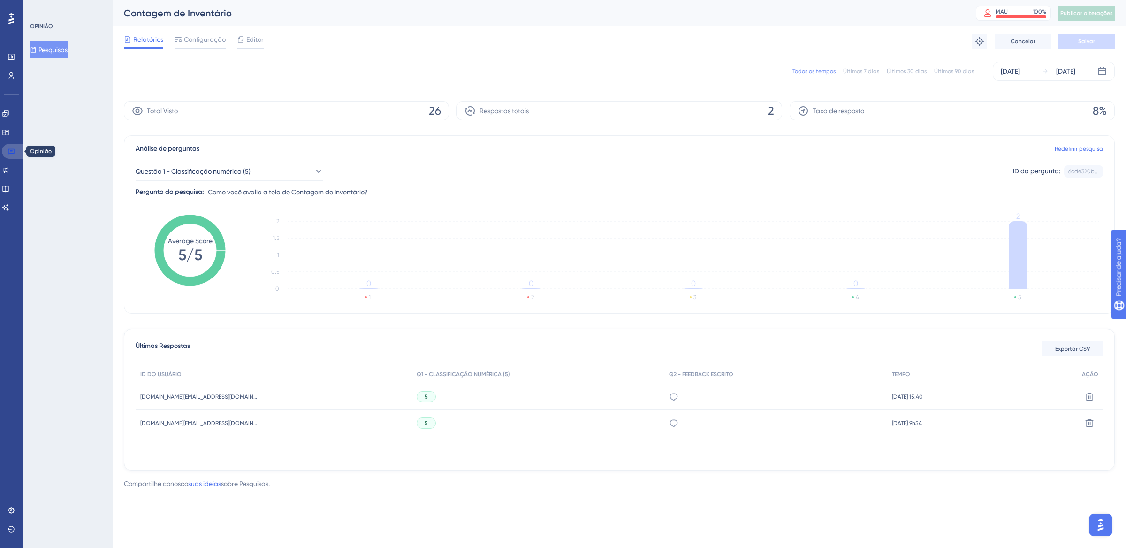
click at [11, 153] on icon at bounding box center [12, 151] width 8 height 8
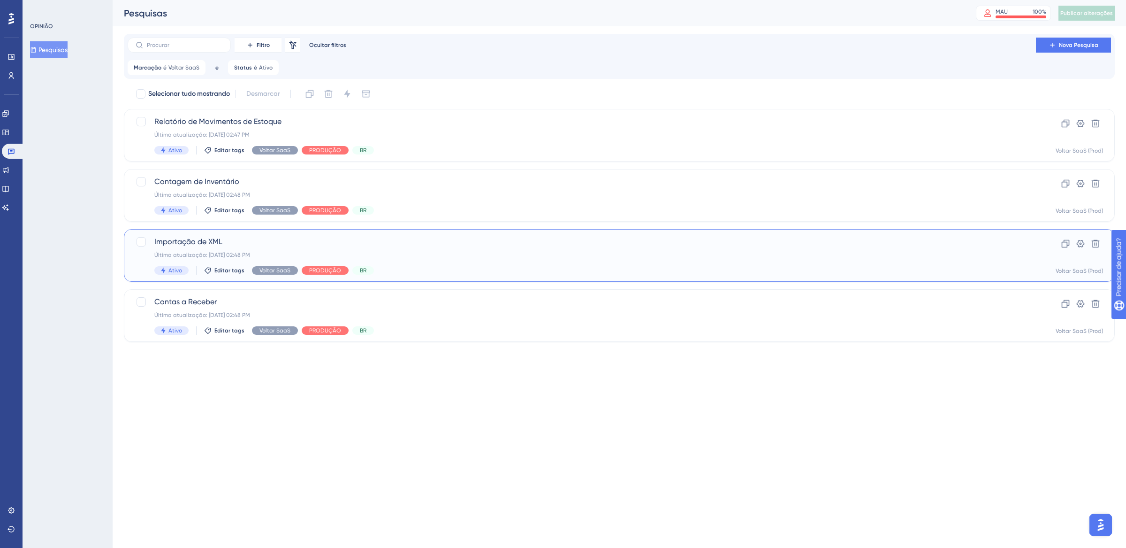
click at [484, 246] on span "Importação de XML" at bounding box center [581, 241] width 855 height 11
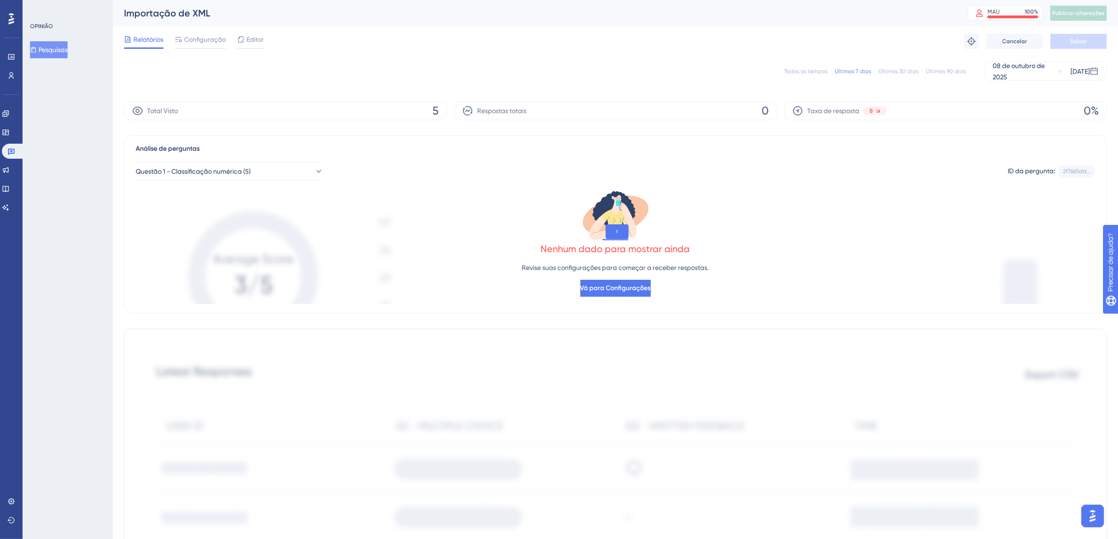
click at [796, 69] on font "Todos os tempos" at bounding box center [805, 71] width 43 height 7
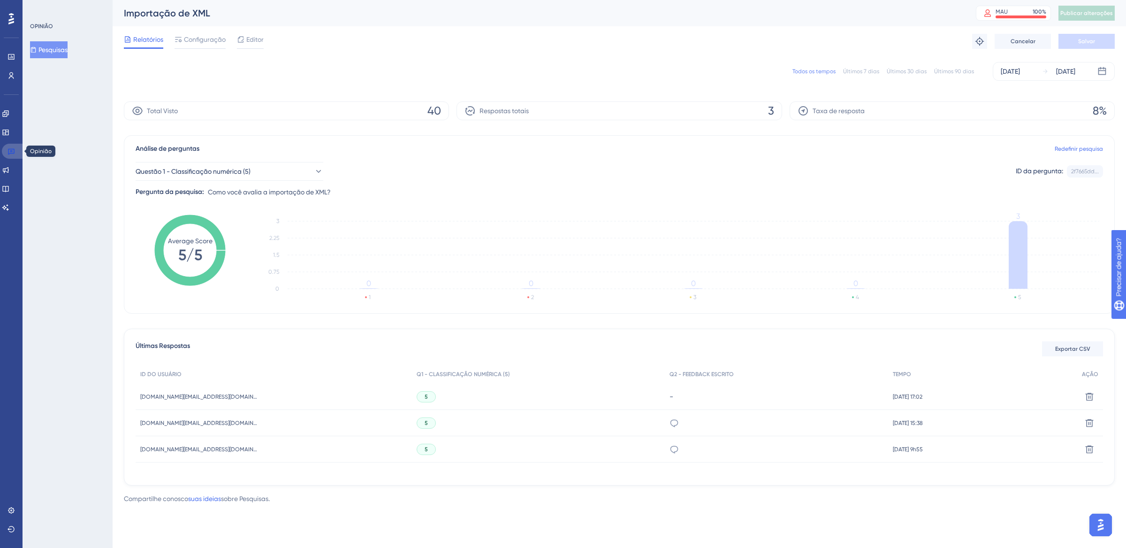
click at [13, 153] on icon at bounding box center [12, 151] width 8 height 8
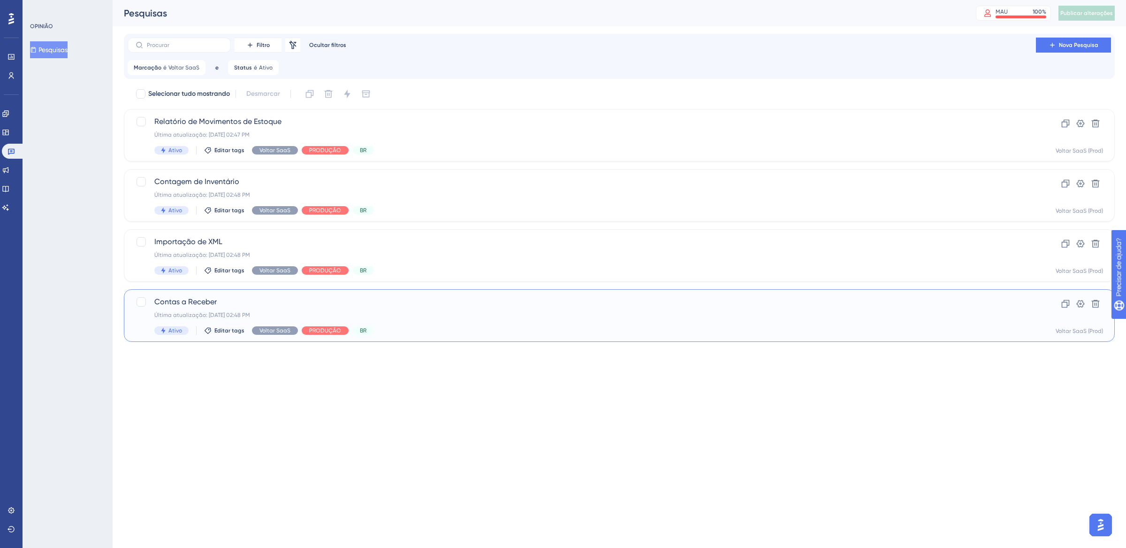
click at [544, 322] on div "Contas a Receber Última atualização: [DATE] 02:48 PM Ativo Editar tags Voltar S…" at bounding box center [581, 315] width 855 height 38
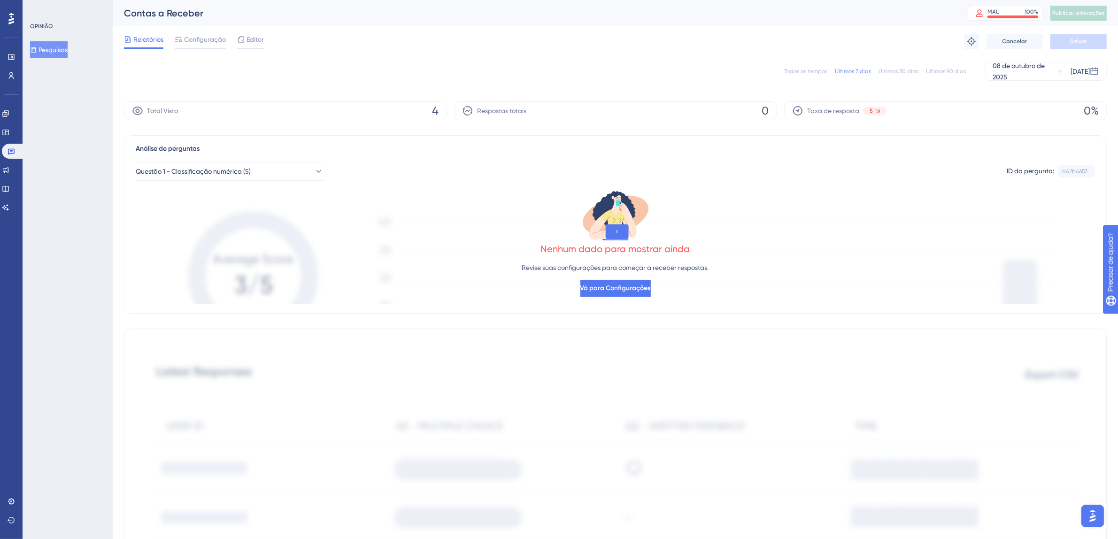
click at [799, 71] on font "Todos os tempos" at bounding box center [805, 71] width 43 height 7
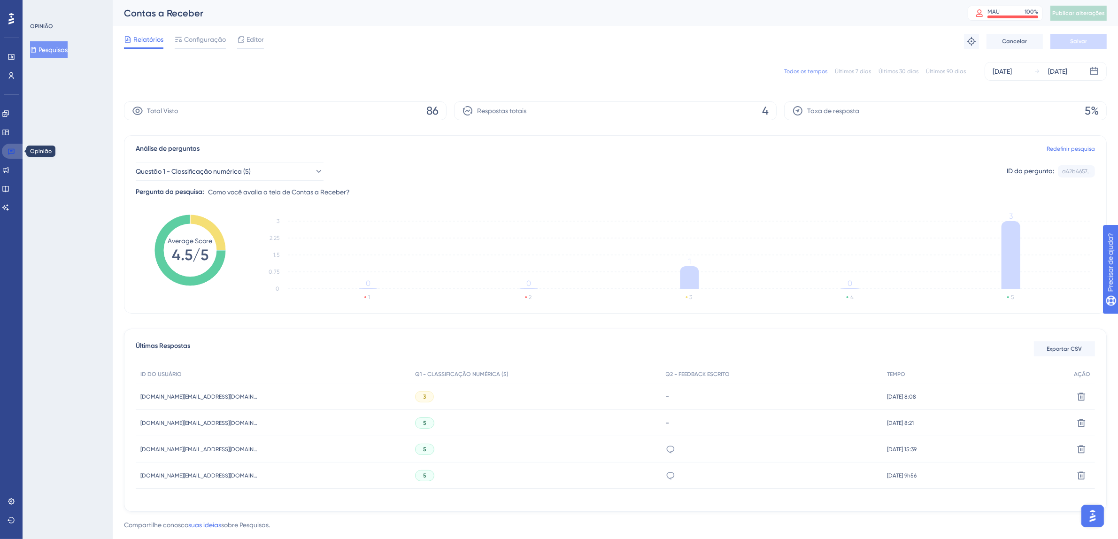
click at [6, 150] on link at bounding box center [13, 151] width 23 height 15
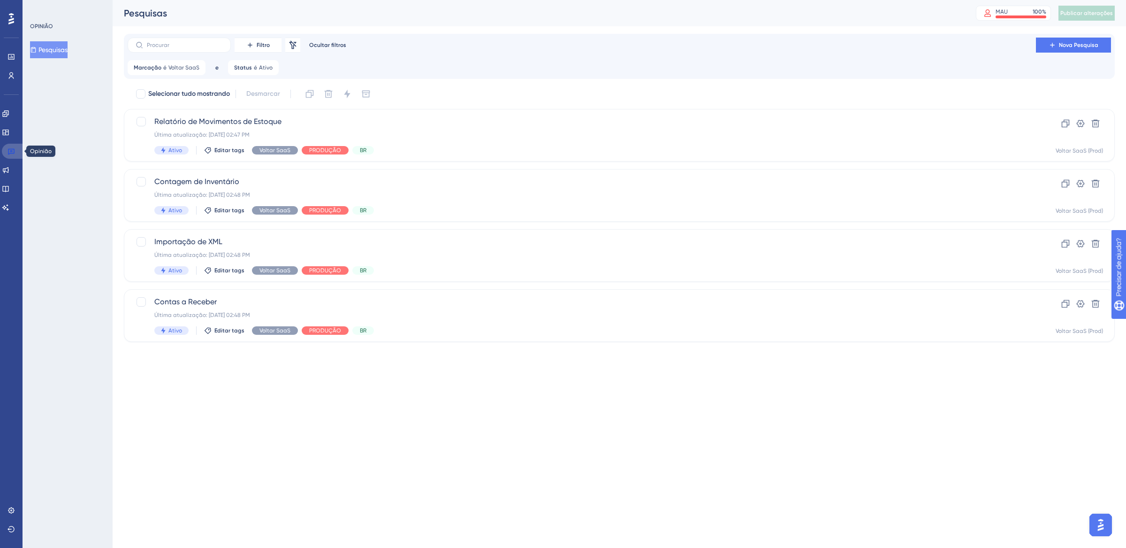
click at [10, 149] on icon at bounding box center [12, 151] width 8 height 8
click at [156, 72] on div "Marcação é Voltar SaaS Voltar SaaS Remover" at bounding box center [167, 67] width 78 height 15
click at [211, 108] on button "Voltar SaaS" at bounding box center [187, 113] width 103 height 19
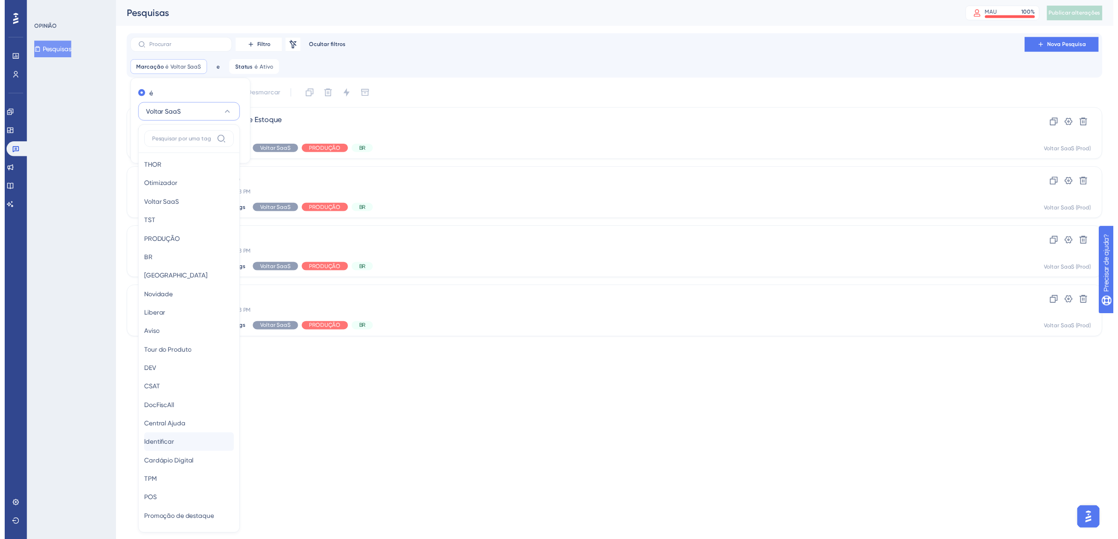
scroll to position [8, 0]
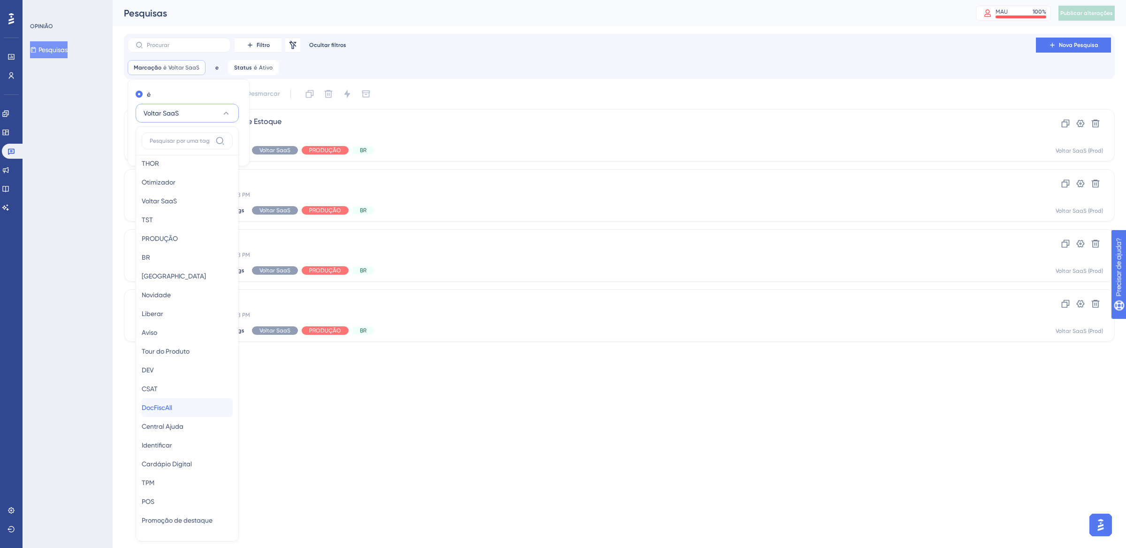
click at [172, 404] on font "DocFiscAll" at bounding box center [157, 408] width 31 height 8
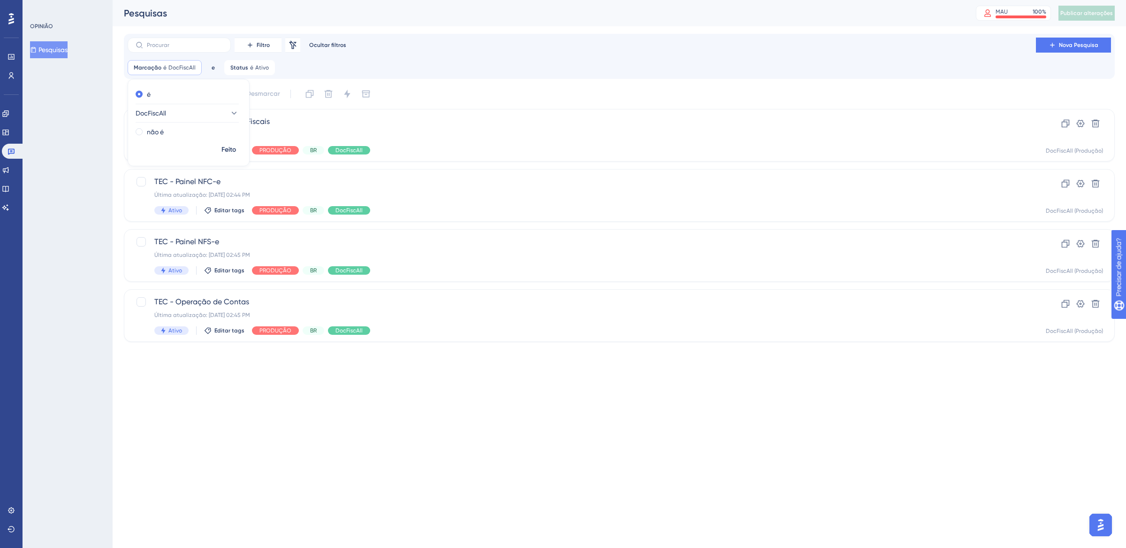
click at [214, 372] on html "Desempenho Usuários Noivado Widgets Opinião Atualizações de produtos Base de co…" at bounding box center [563, 186] width 1126 height 372
click at [452, 128] on div "TEC - Cadastro de Regras Fiscais Última atualização: [DATE] 02:44 PM Ativo Edit…" at bounding box center [581, 135] width 855 height 38
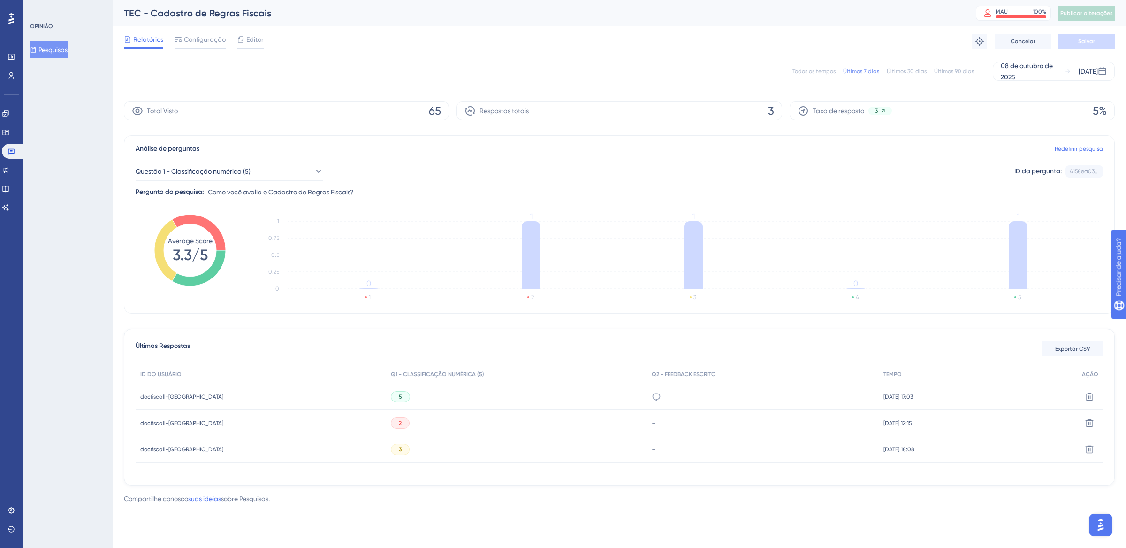
click at [829, 74] on div "Todos os tempos" at bounding box center [814, 72] width 43 height 8
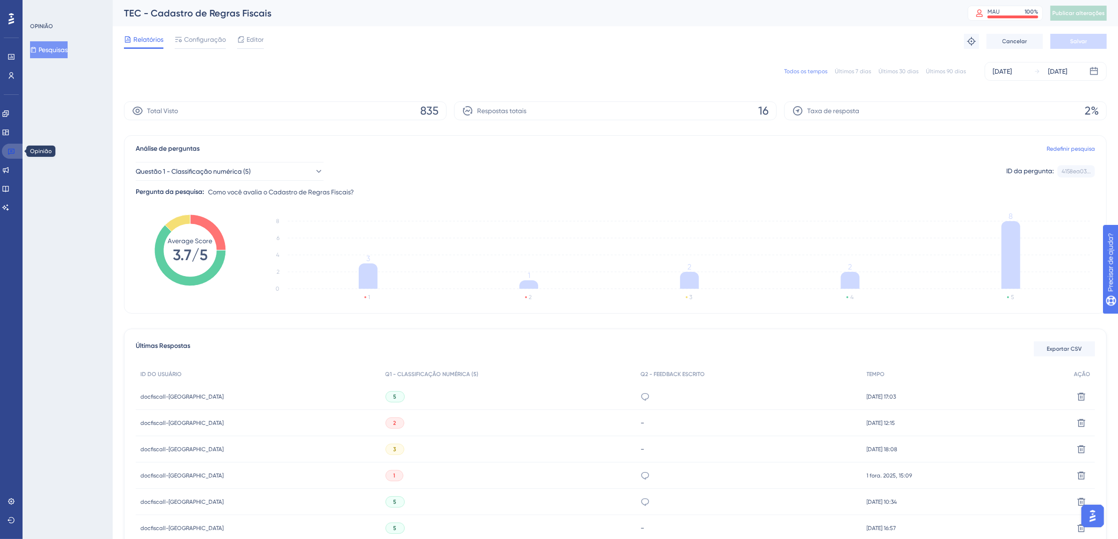
click at [13, 150] on icon at bounding box center [12, 151] width 8 height 8
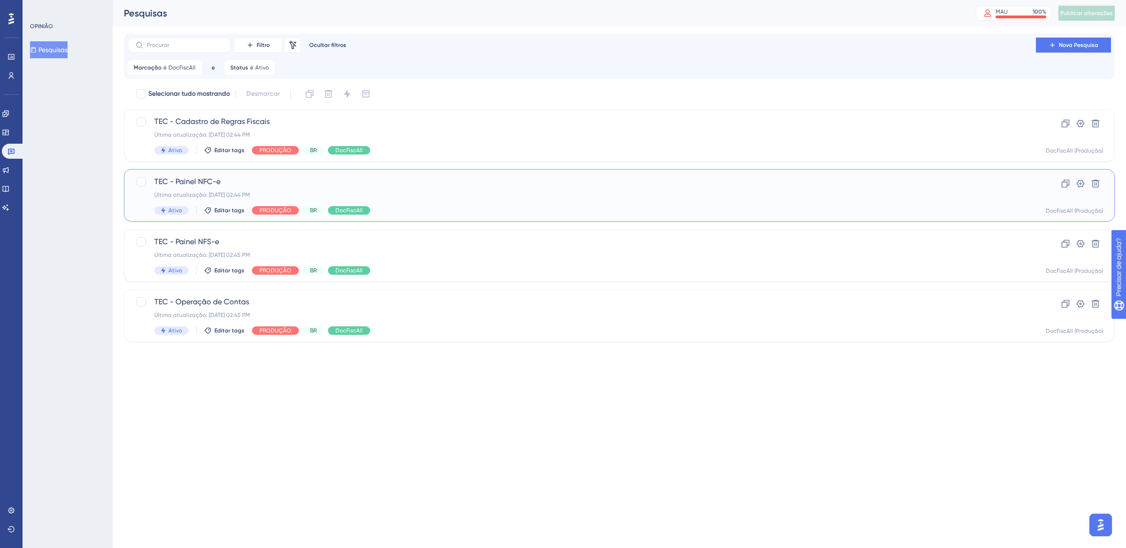
click at [579, 206] on div "Ativo Editar tags PRODUÇÃO BR DocFiscAll" at bounding box center [581, 210] width 855 height 8
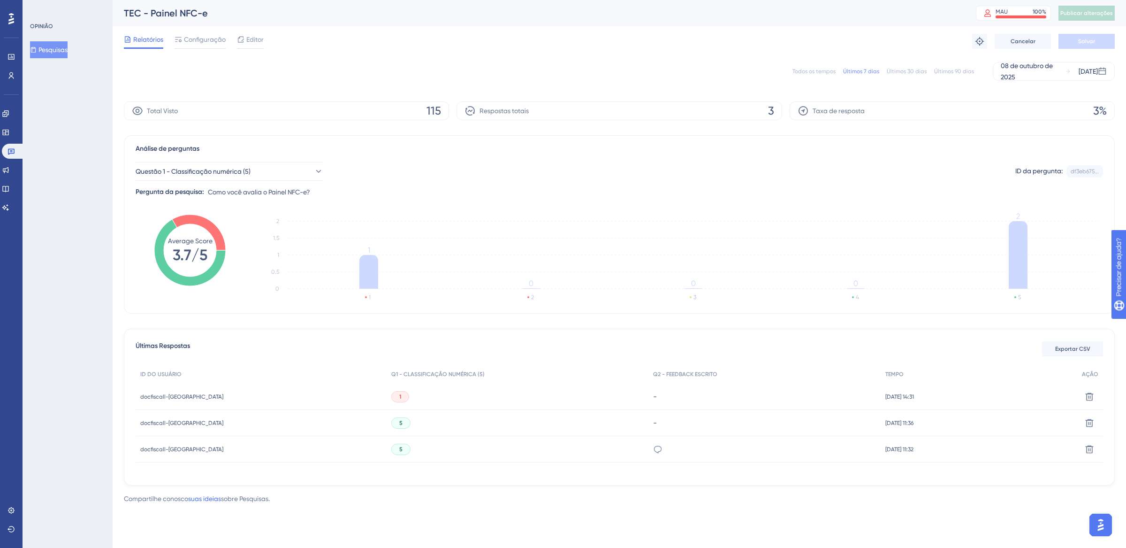
click at [804, 71] on font "Todos os tempos" at bounding box center [814, 71] width 43 height 7
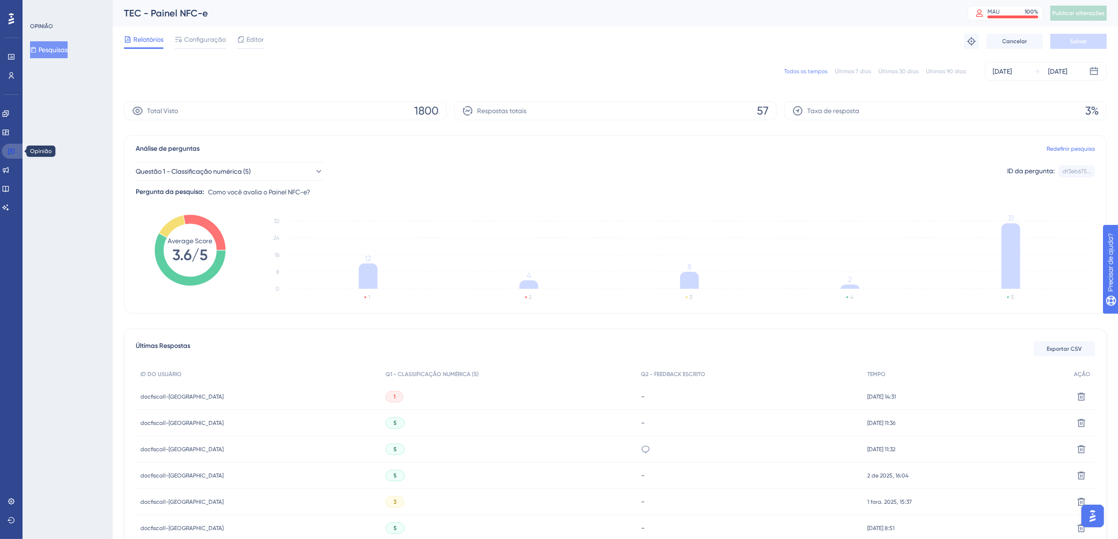
click at [12, 151] on icon at bounding box center [12, 151] width 8 height 8
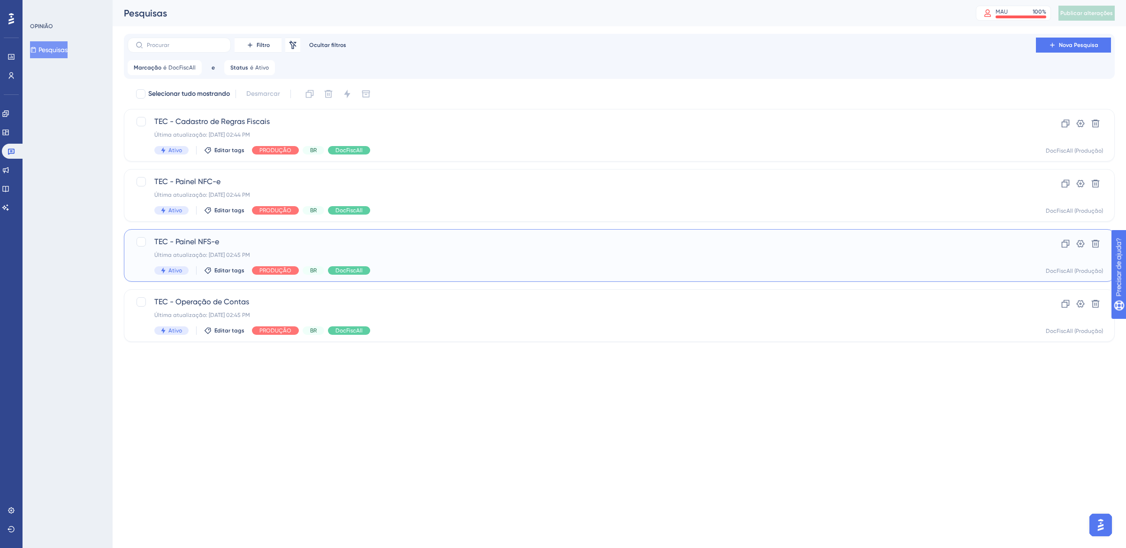
click at [449, 248] on div "TEC - Painel NFS-e Última atualização: [DATE] 02:45 PM Ativo Editar tags PRODUÇ…" at bounding box center [581, 255] width 855 height 38
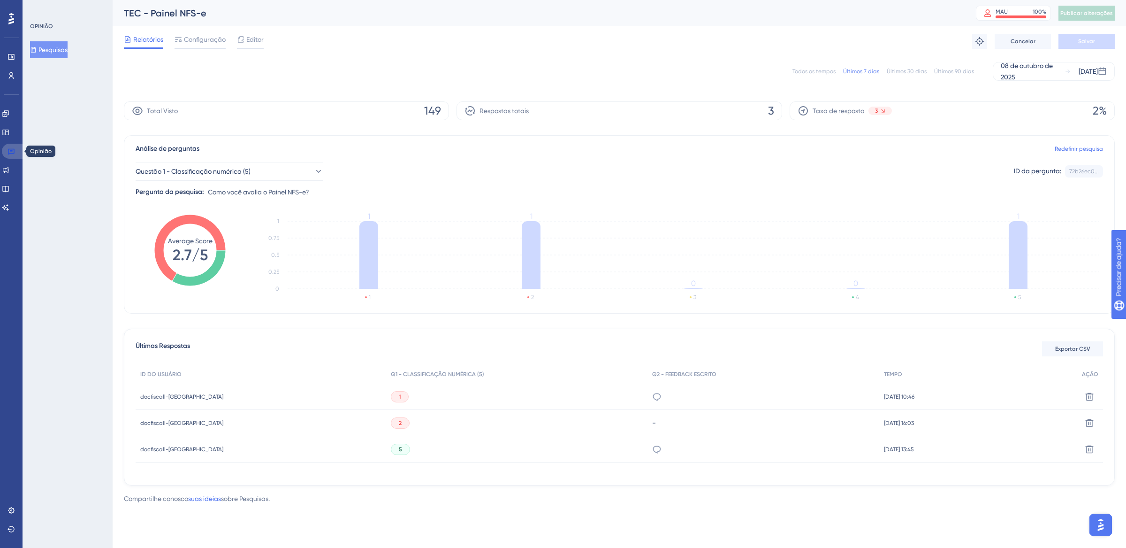
click at [15, 152] on link at bounding box center [13, 151] width 23 height 15
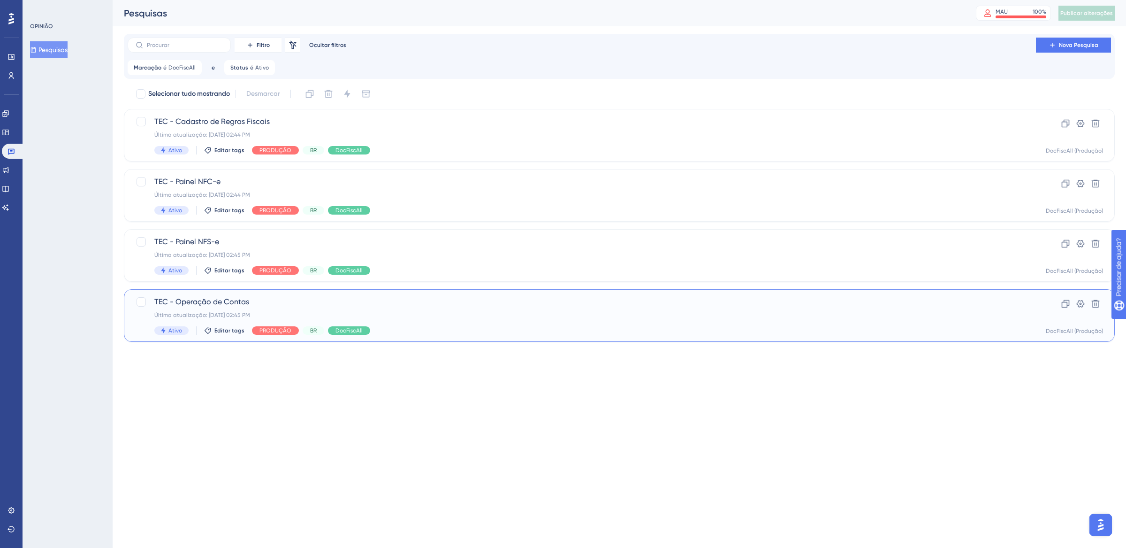
click at [439, 317] on div "Última atualização: [DATE] 02:45 PM" at bounding box center [581, 315] width 855 height 8
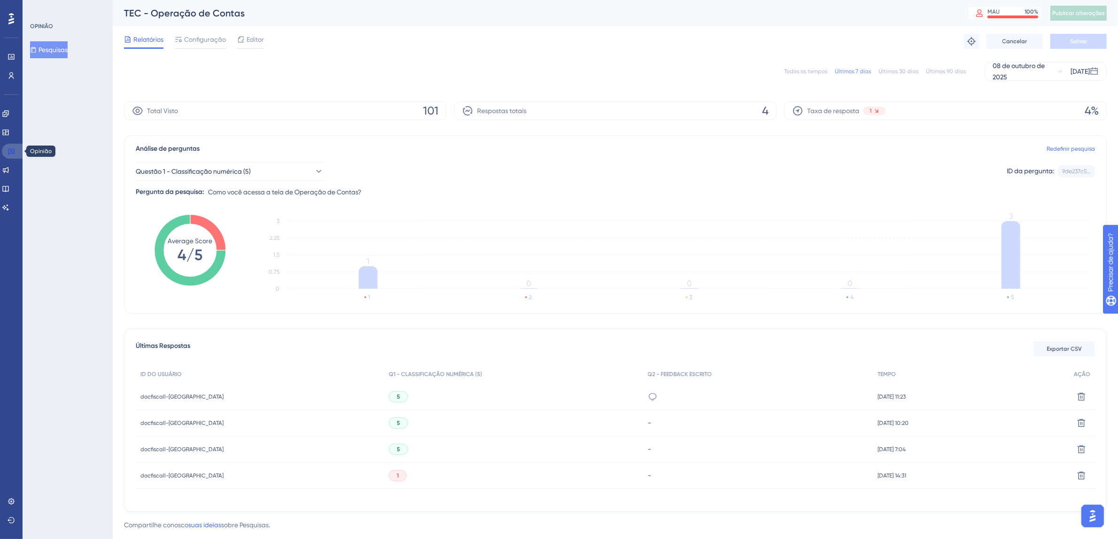
click at [15, 151] on link at bounding box center [13, 151] width 23 height 15
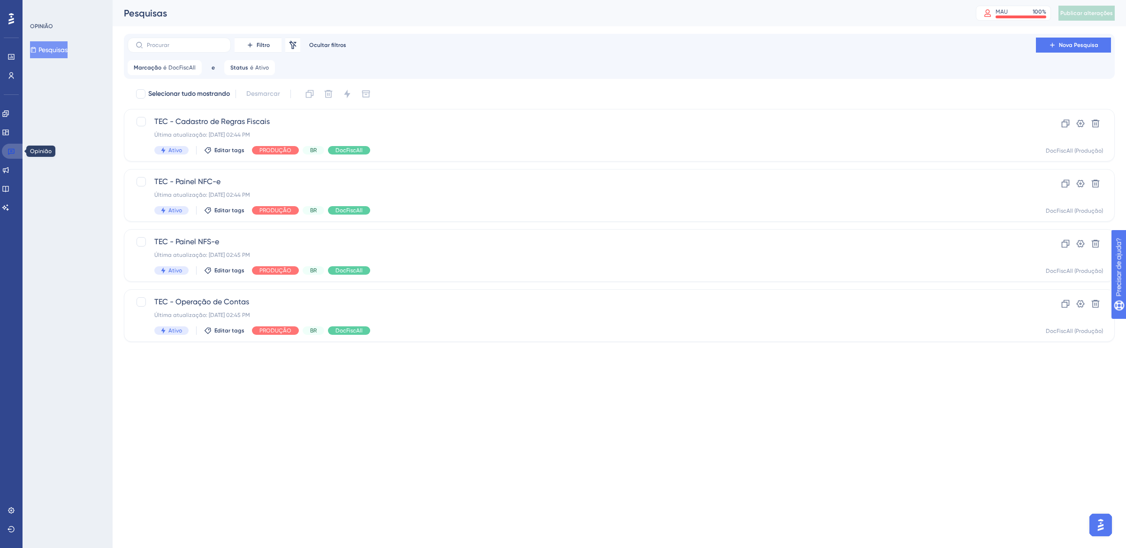
click at [9, 154] on icon at bounding box center [11, 152] width 7 height 6
click at [185, 69] on font "DocFiscAll" at bounding box center [181, 67] width 27 height 7
click at [232, 116] on button "DocFiscAll" at bounding box center [187, 113] width 103 height 19
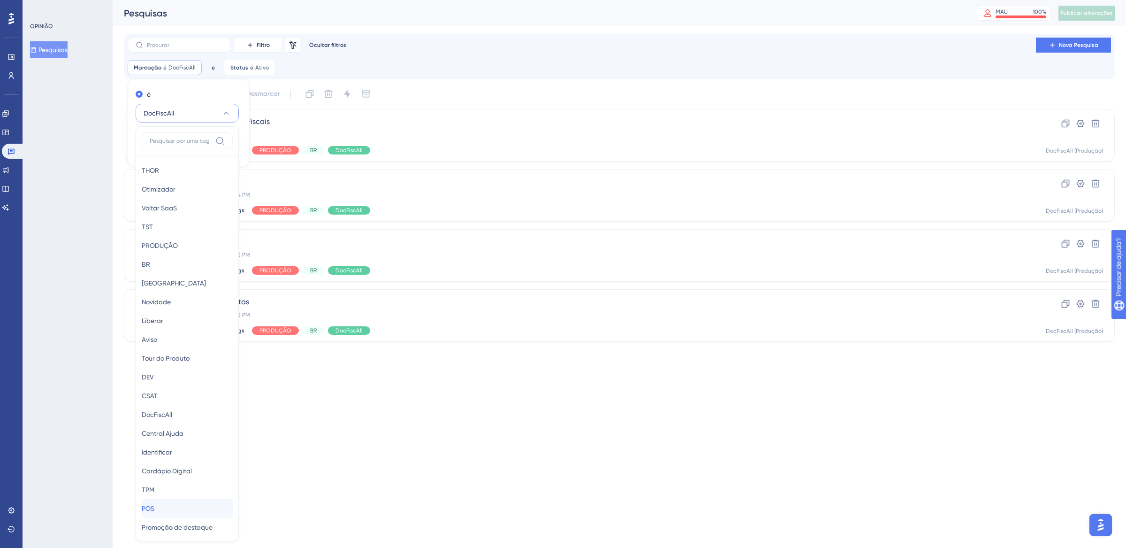
click at [165, 511] on div "POS POS" at bounding box center [187, 508] width 91 height 19
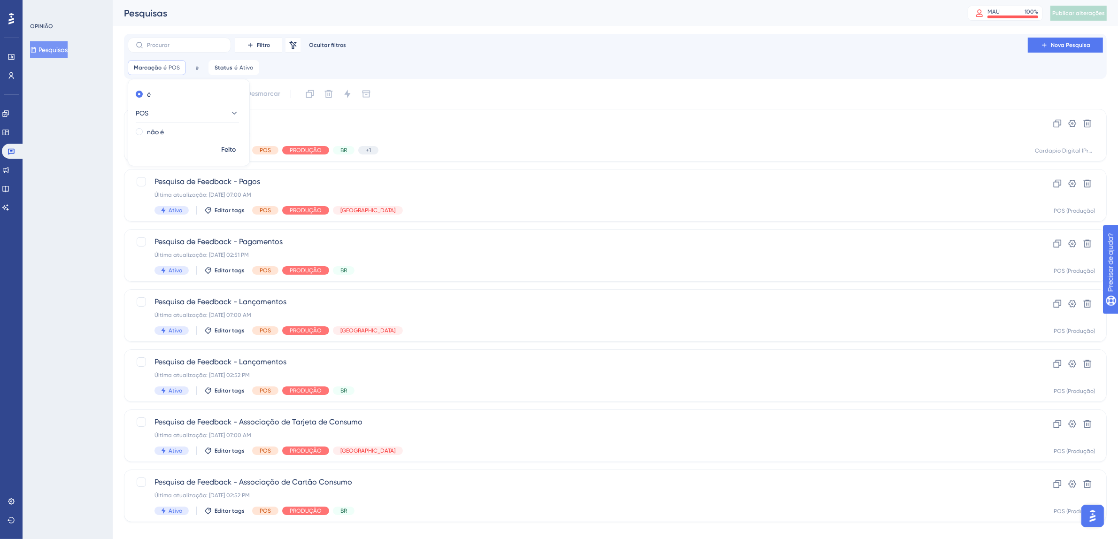
click at [544, 90] on div "Selecionar tudo mostrando Desmarcar" at bounding box center [620, 93] width 971 height 15
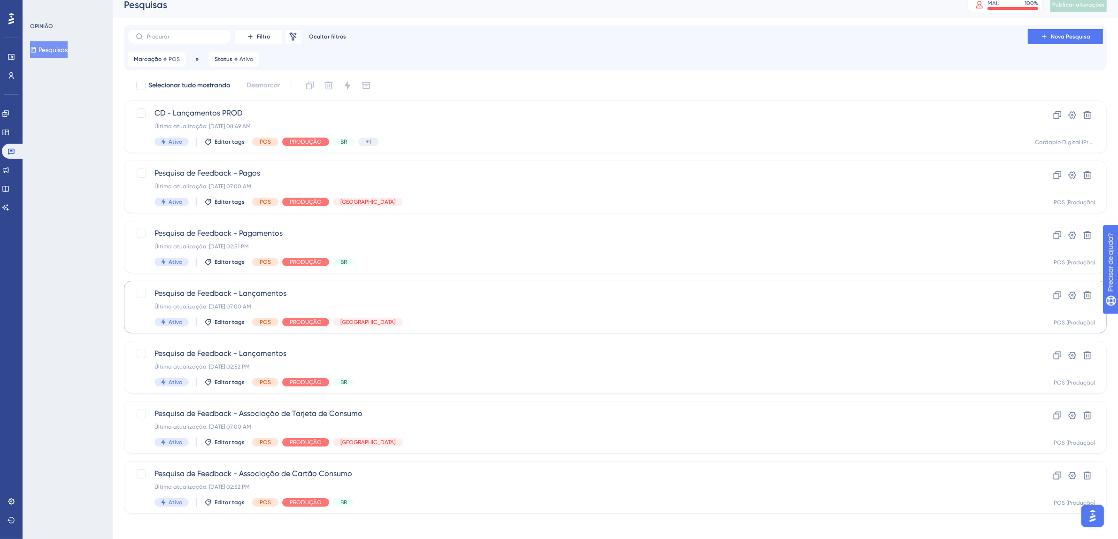
scroll to position [13, 0]
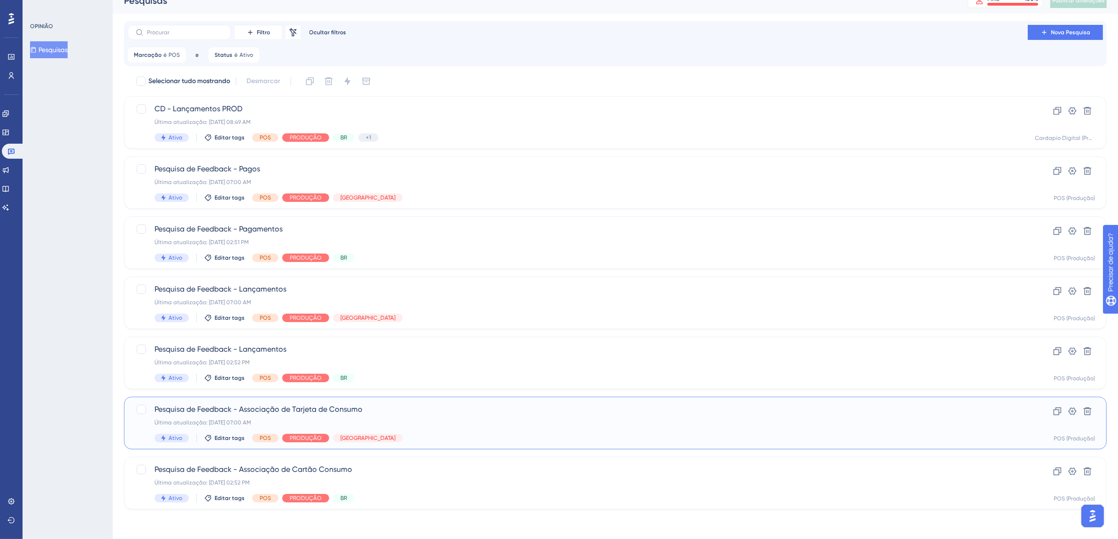
click at [472, 408] on span "Pesquisa de Feedback - Associação de Tarjeta de Consumo" at bounding box center [577, 409] width 846 height 11
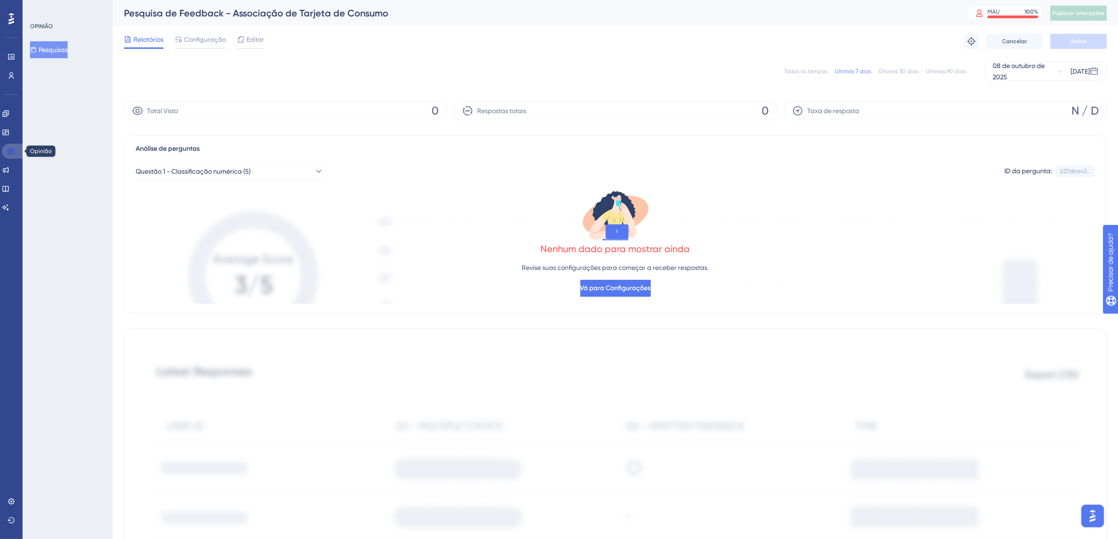
click at [9, 153] on icon at bounding box center [12, 151] width 8 height 8
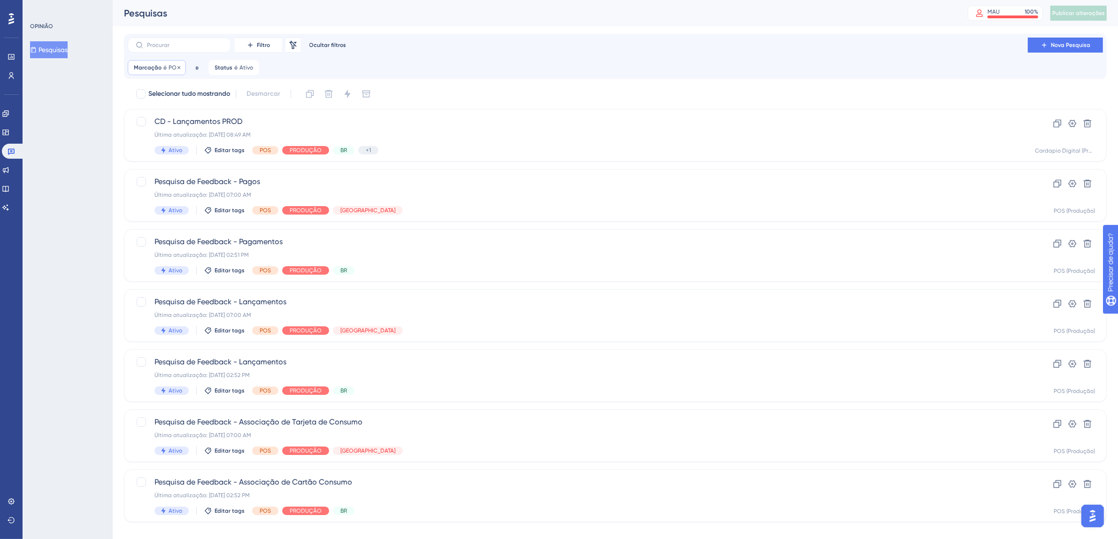
click at [152, 67] on font "Marcação" at bounding box center [148, 67] width 28 height 7
click at [172, 120] on button "POS" at bounding box center [187, 113] width 103 height 19
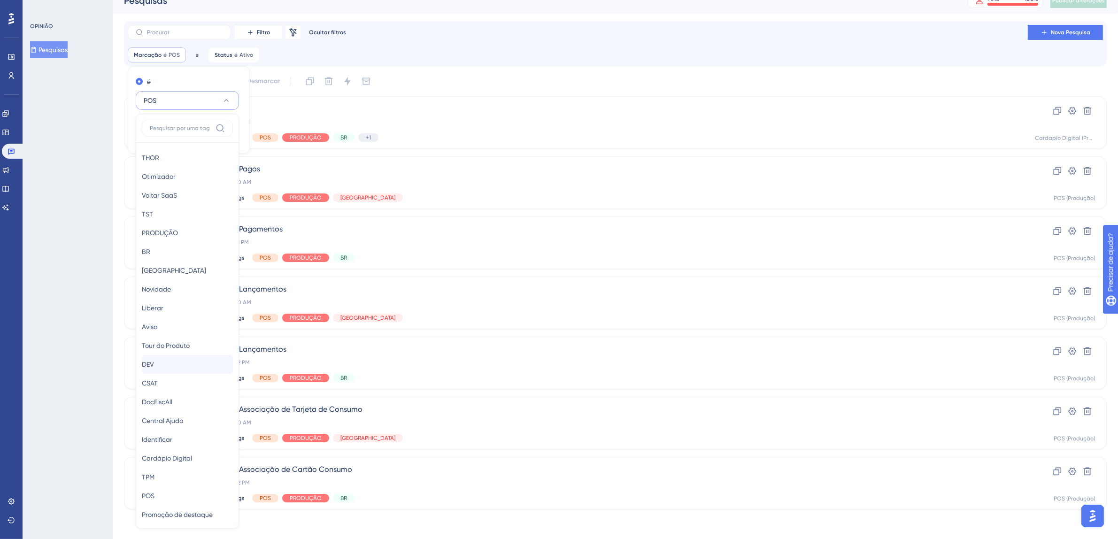
scroll to position [8, 0]
click at [180, 396] on div "DocFiscAll DocFiscAll" at bounding box center [187, 394] width 91 height 19
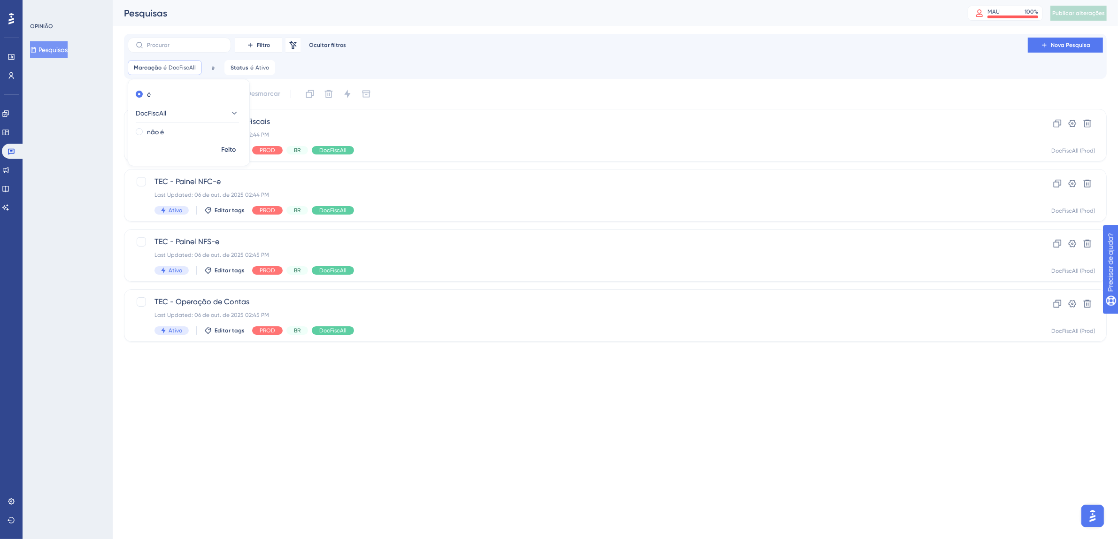
scroll to position [0, 0]
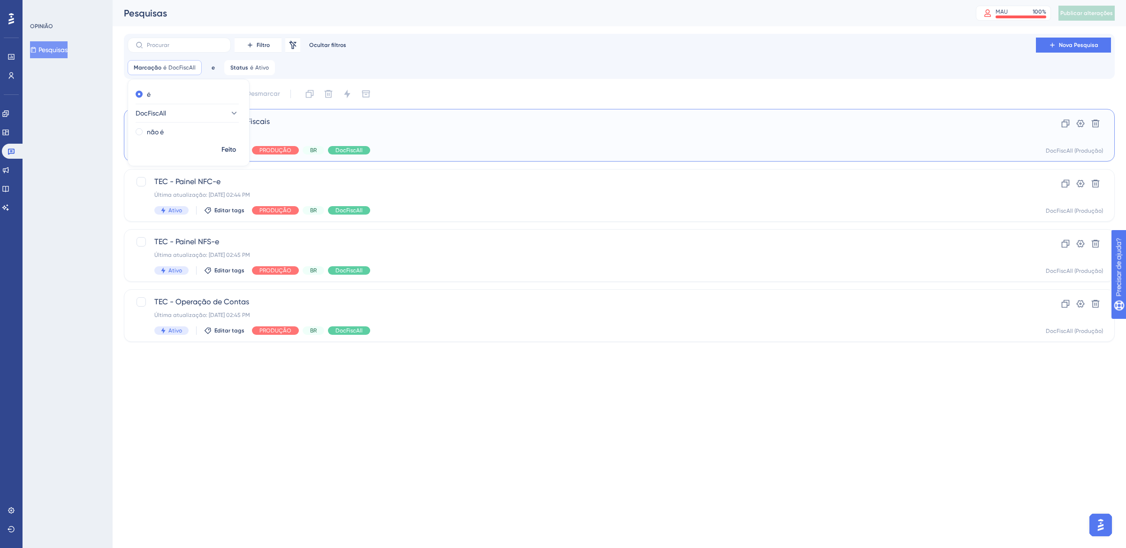
click at [503, 126] on span "TEC - Cadastro de Regras Fiscais" at bounding box center [581, 121] width 855 height 11
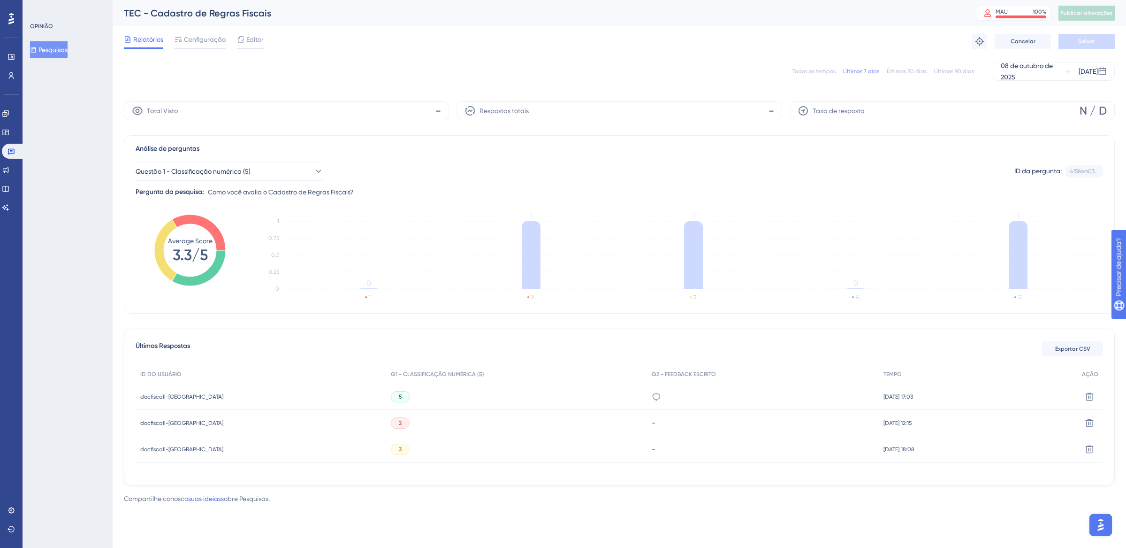
click at [816, 65] on div "Todos os tempos Últimos 7 dias Últimos 30 dias Últimos 90 dias [DATE] [DATE]" at bounding box center [619, 71] width 991 height 19
click at [812, 71] on font "Todos os tempos" at bounding box center [814, 71] width 43 height 7
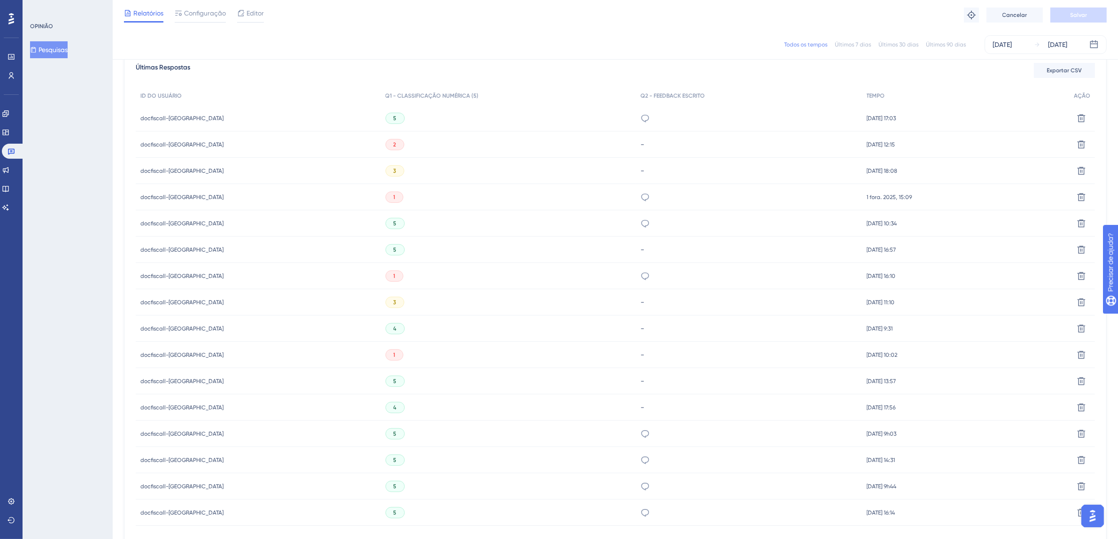
scroll to position [291, 0]
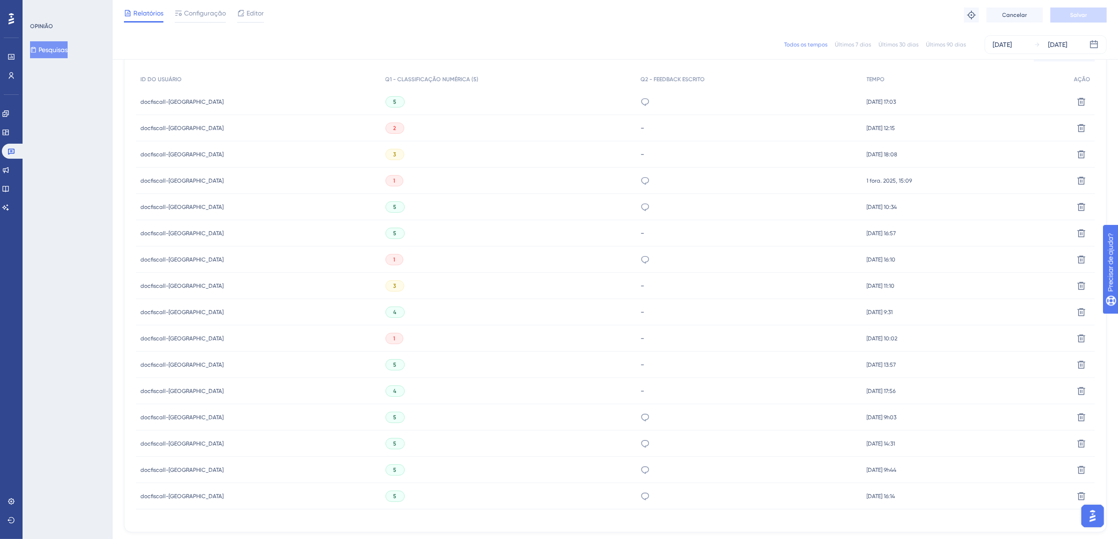
click at [870, 182] on font "1 fora. 2025, 15:09" at bounding box center [889, 180] width 46 height 7
click at [187, 181] on font "docfiscall-[GEOGRAPHIC_DATA]" at bounding box center [181, 180] width 83 height 7
drag, startPoint x: 371, startPoint y: 181, endPoint x: 1020, endPoint y: 333, distance: 667.2
click at [385, 181] on div "1" at bounding box center [394, 180] width 18 height 11
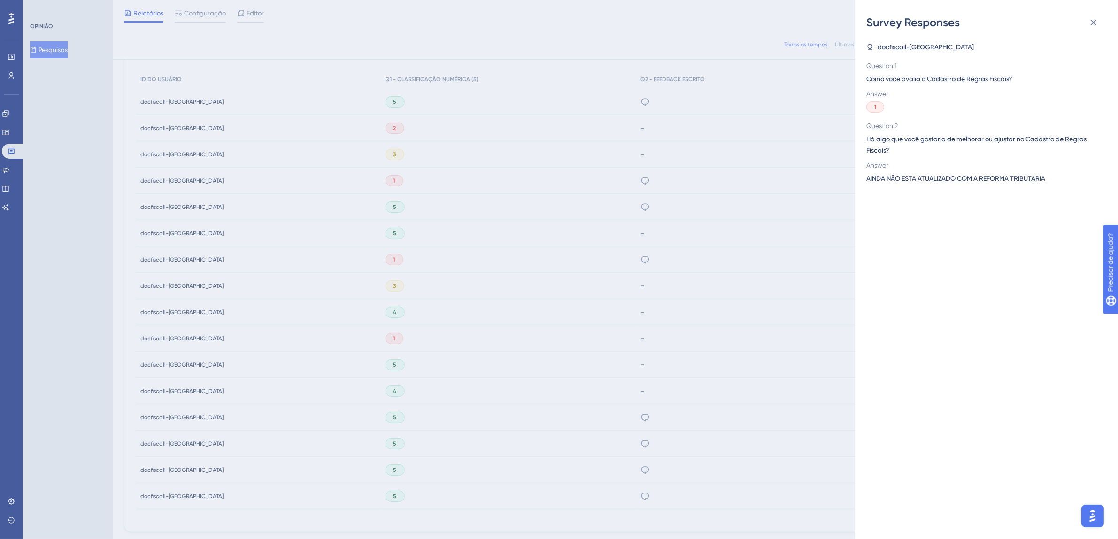
scroll to position [0, 0]
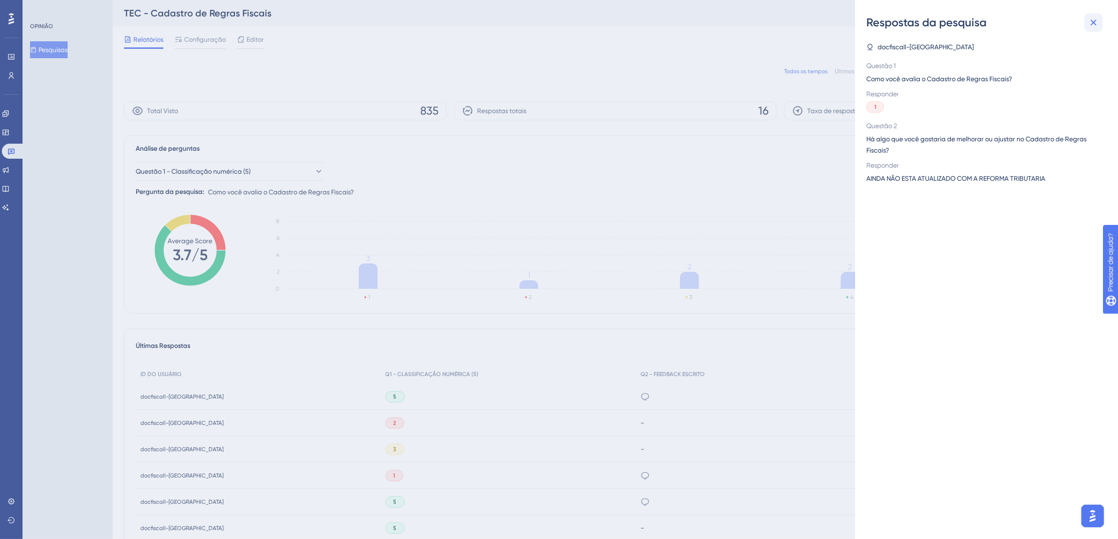
click at [1093, 23] on icon at bounding box center [1093, 22] width 11 height 11
